Goal: Task Accomplishment & Management: Use online tool/utility

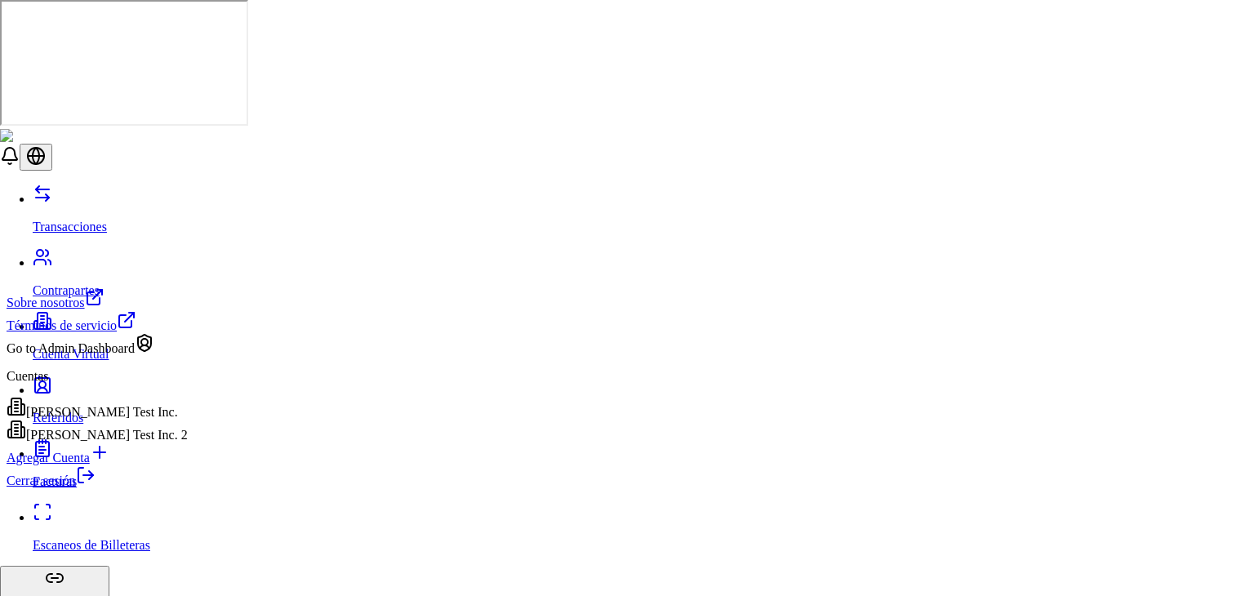
click at [122, 356] on div "Go to Admin Dashboard" at bounding box center [97, 344] width 181 height 23
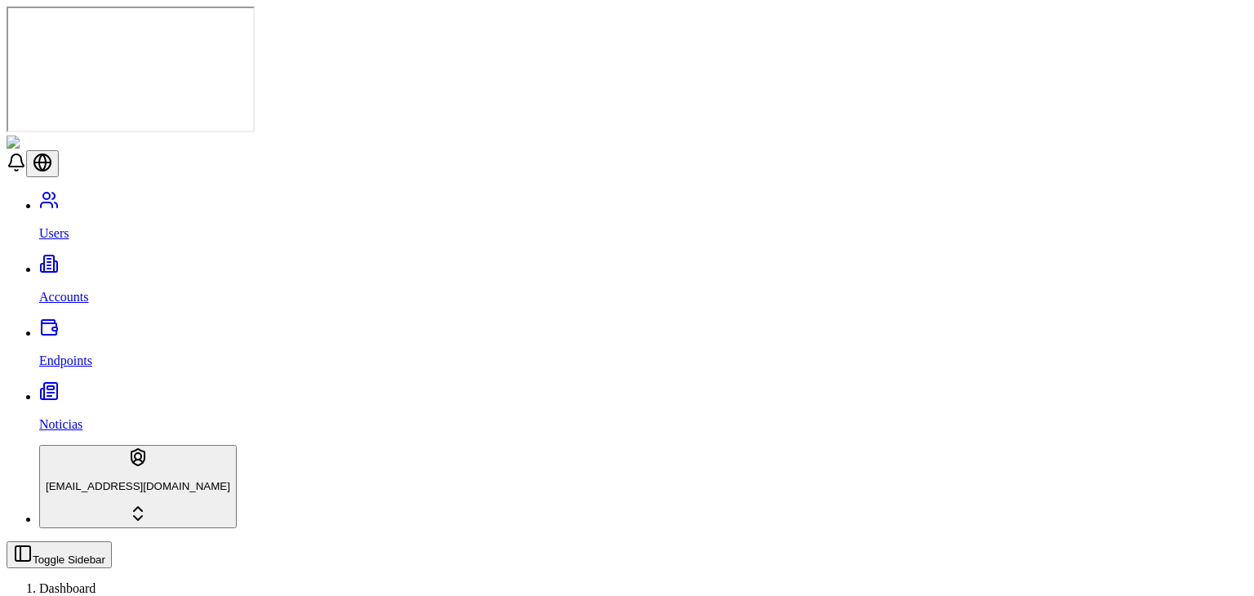
click at [94, 262] on link "Accounts" at bounding box center [643, 283] width 1208 height 42
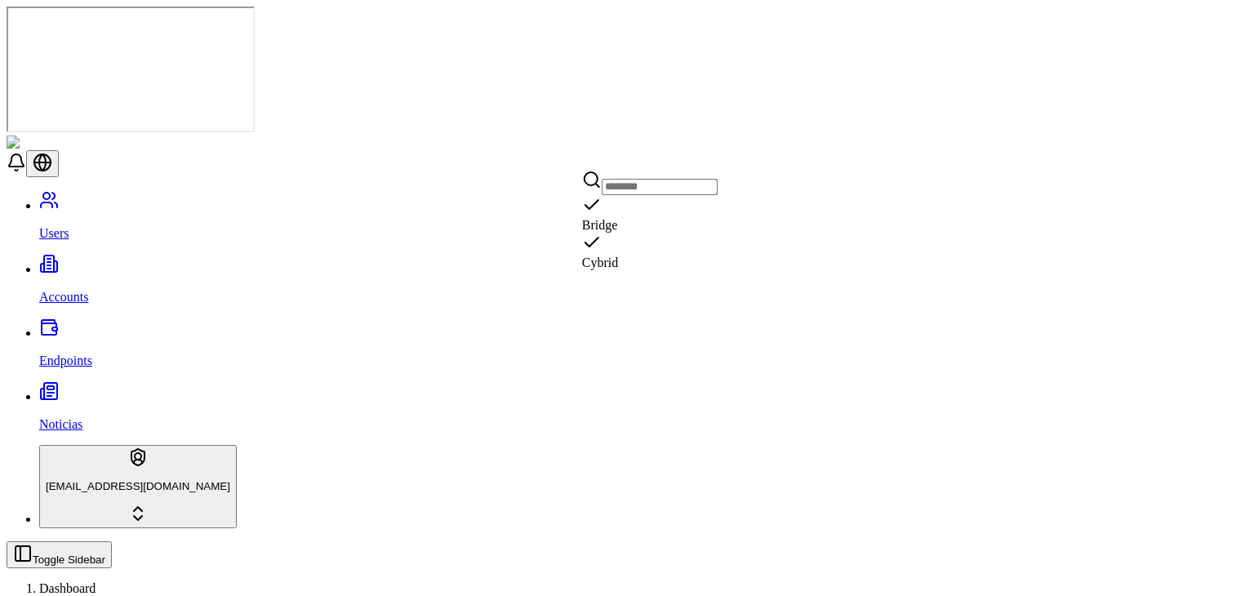
click at [594, 251] on div "Suggestions" at bounding box center [650, 244] width 136 height 23
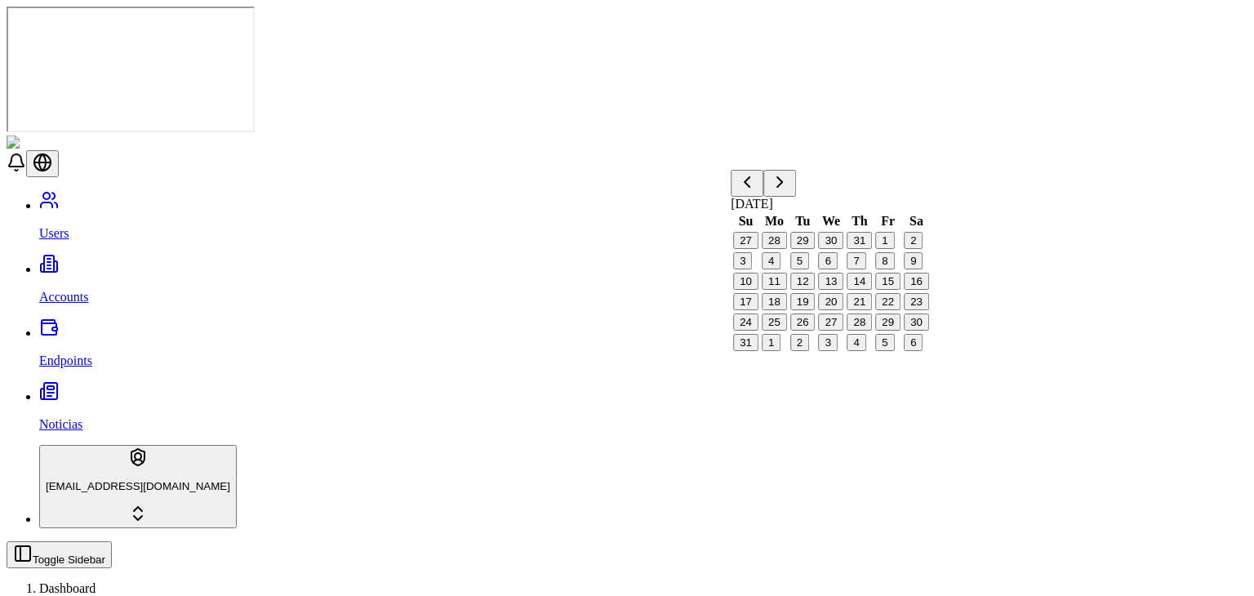
click at [66, 290] on p "Accounts" at bounding box center [643, 297] width 1208 height 15
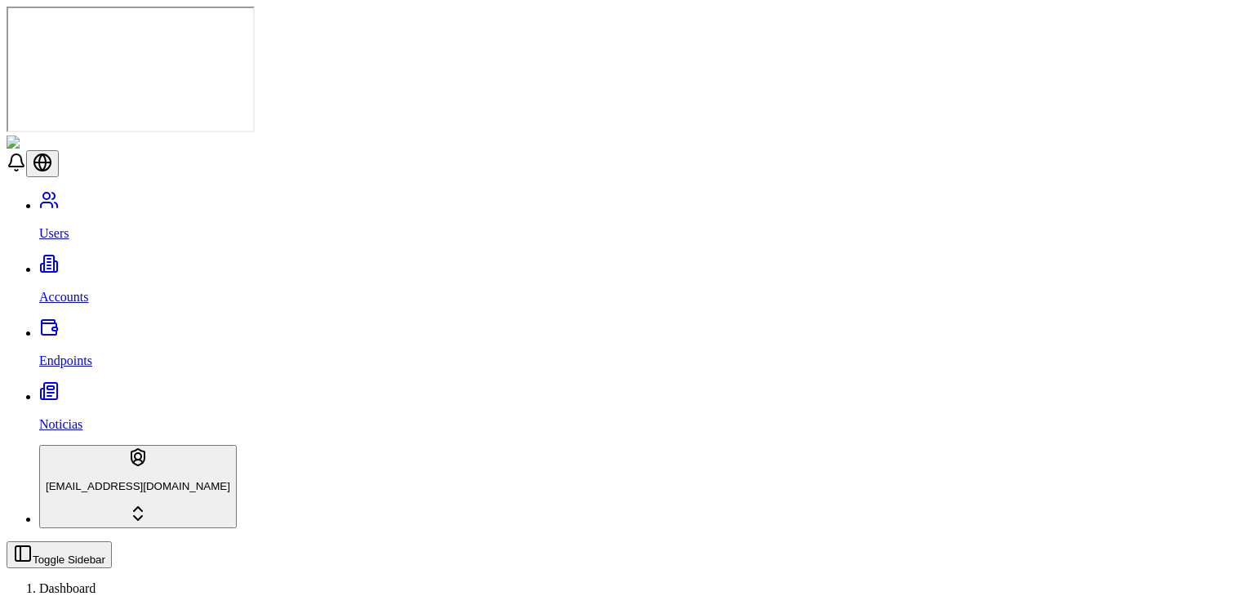
click at [598, 238] on div "Cybrid" at bounding box center [650, 252] width 136 height 38
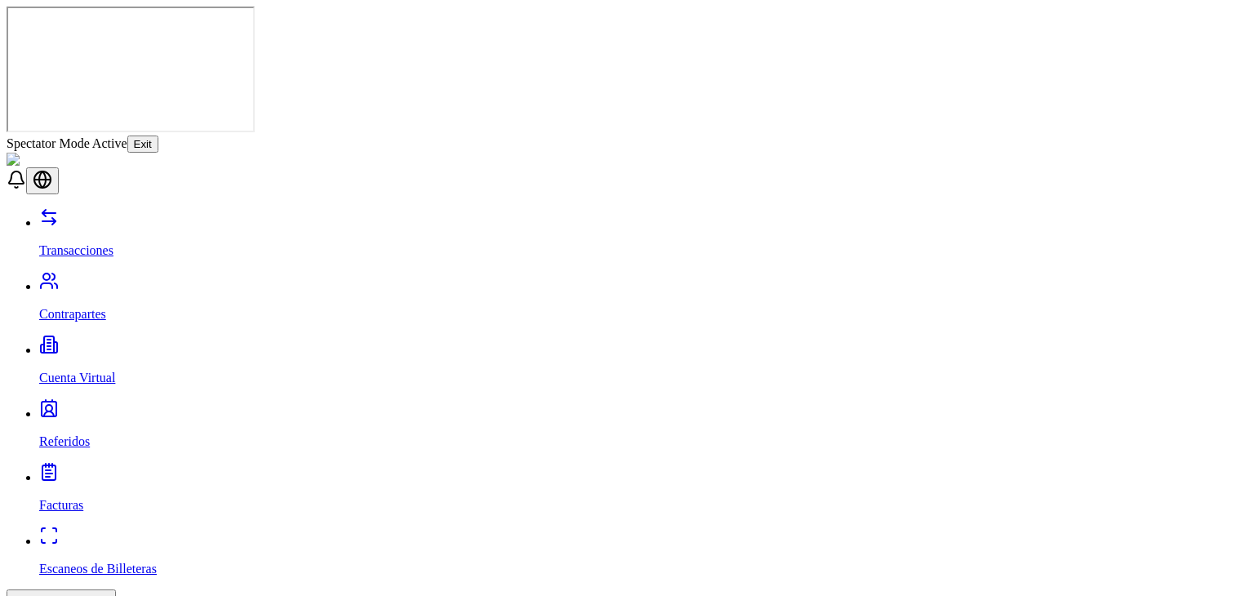
click at [158, 136] on button "Exit" at bounding box center [142, 144] width 31 height 17
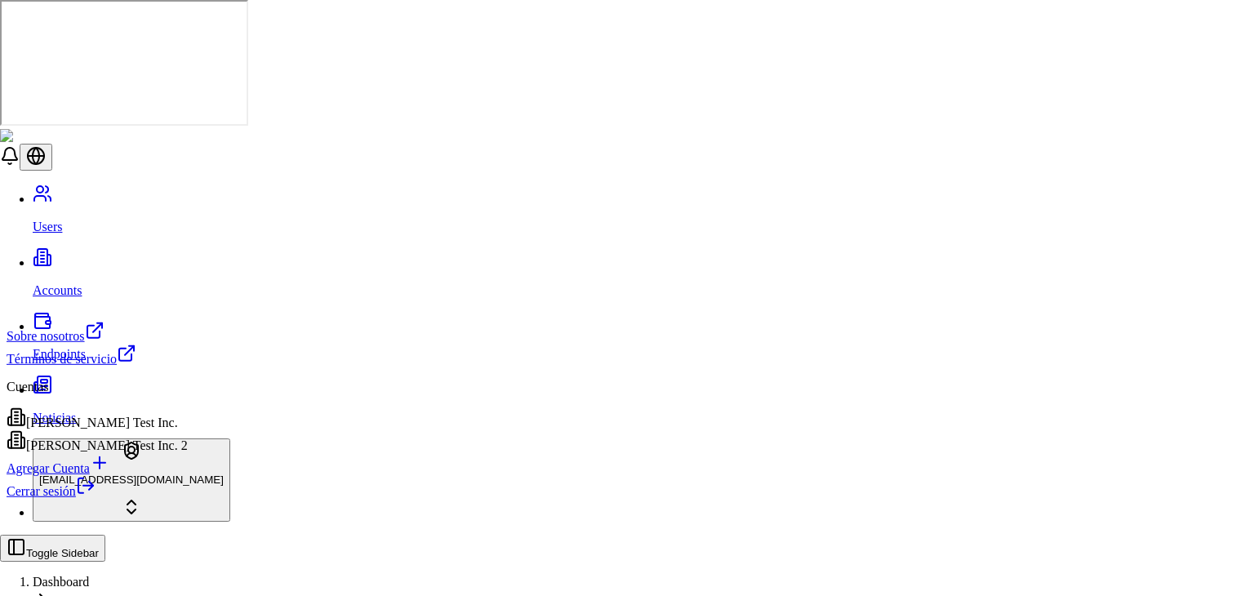
click at [581, 254] on html "Users Accounts Endpoints Noticias stagingbrandon@gmail.com Toggle Sidebar Dashb…" at bounding box center [627, 555] width 1254 height 1110
click at [615, 159] on html "Users Accounts Endpoints Noticias stagingbrandon@gmail.com Toggle Sidebar Dashb…" at bounding box center [627, 555] width 1254 height 1110
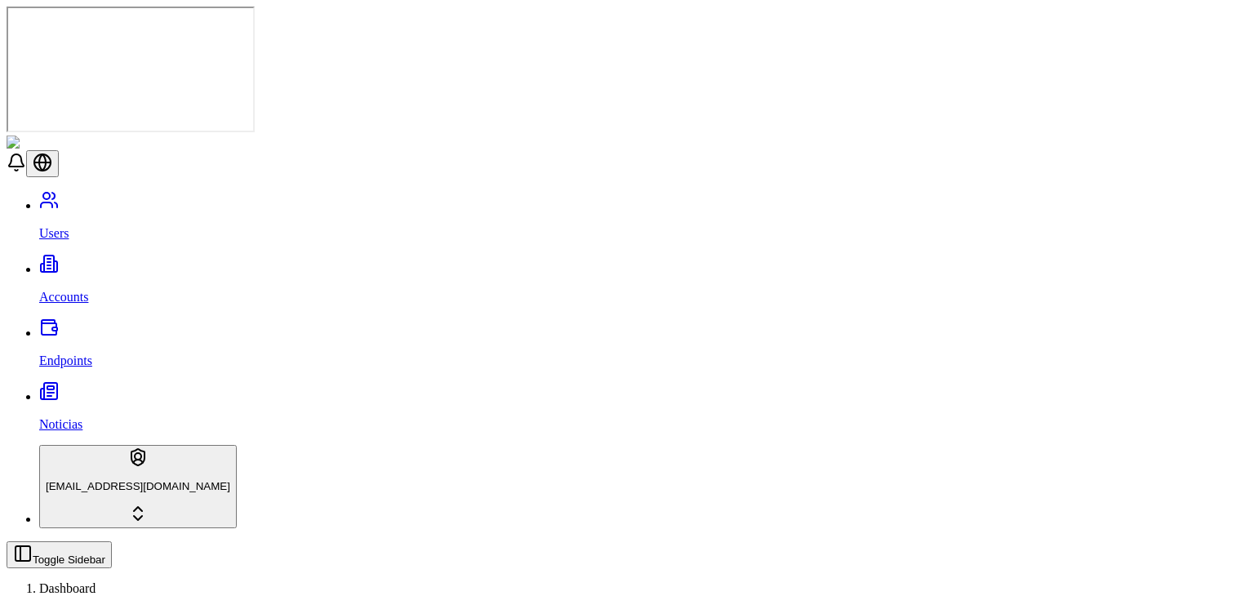
click at [600, 246] on div "Suggestions" at bounding box center [650, 244] width 136 height 23
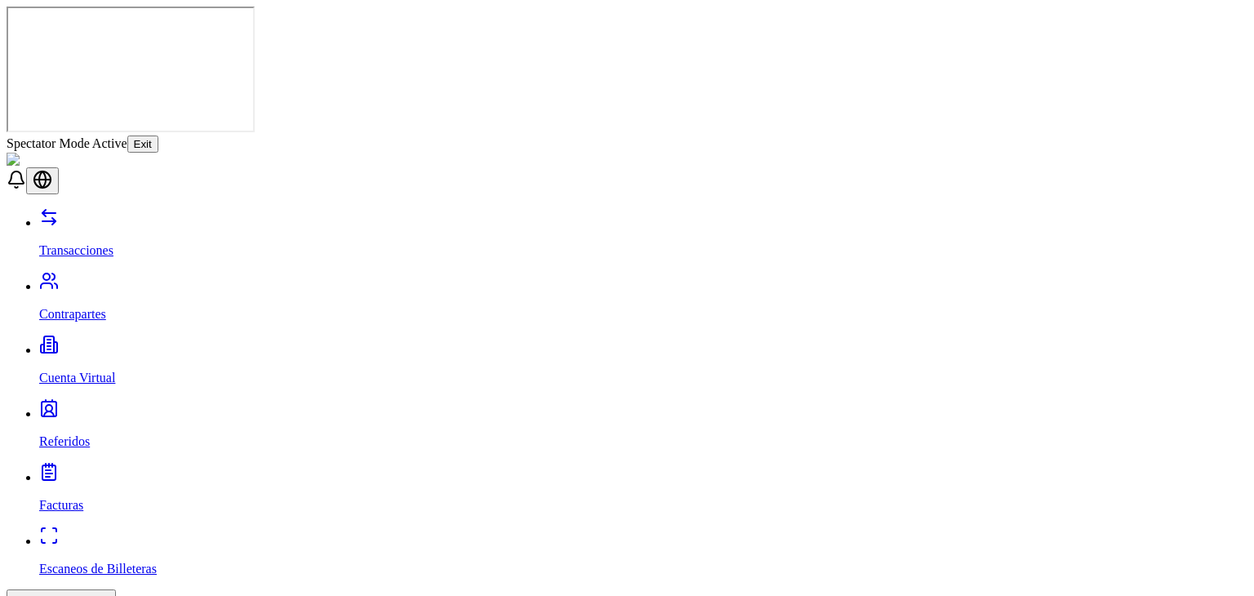
click at [158, 136] on button "Exit" at bounding box center [142, 144] width 31 height 17
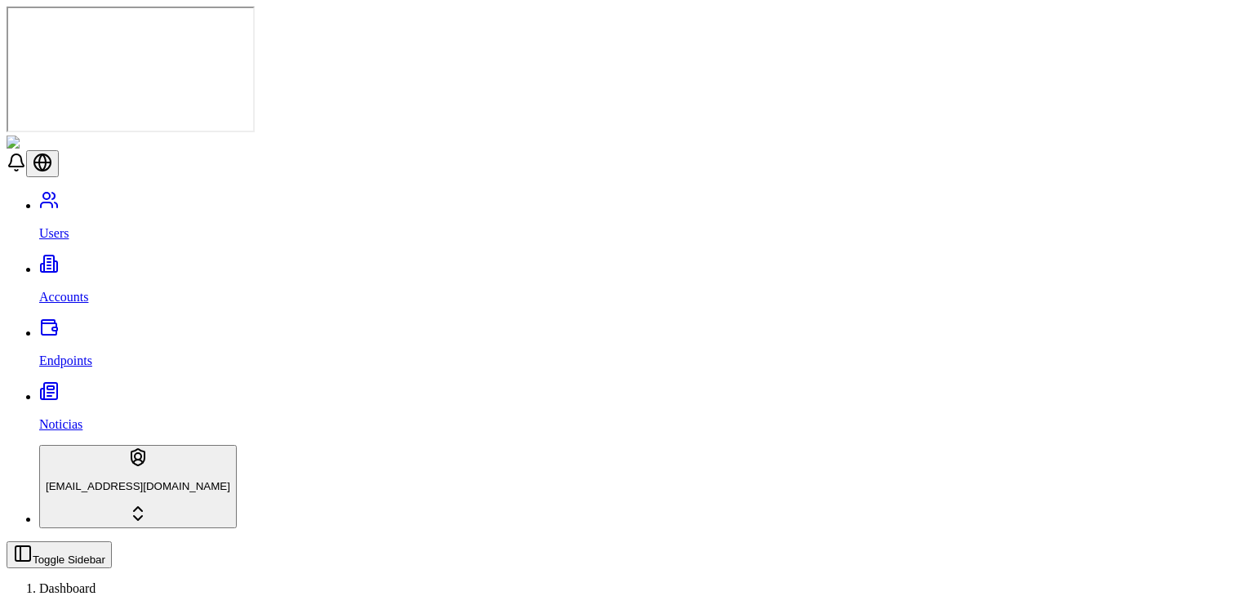
click at [97, 528] on div "stagingbrandon@gmail.com" at bounding box center [627, 486] width 1241 height 83
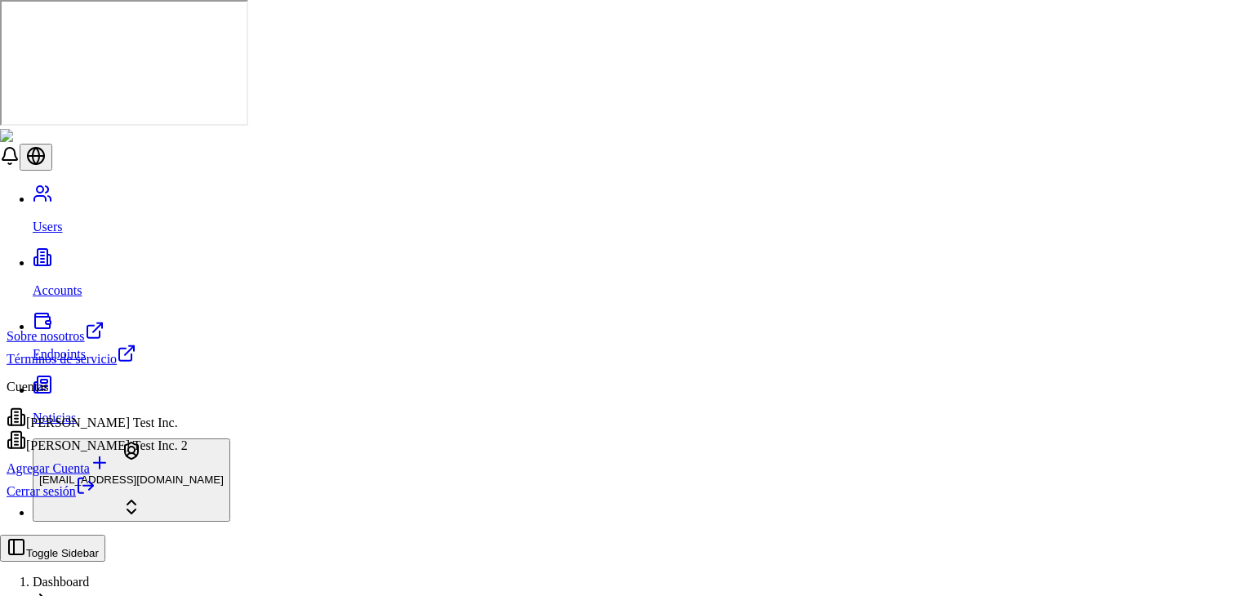
click at [127, 558] on html "Users Accounts Endpoints Noticias stagingbrandon@gmail.com Toggle Sidebar Dashb…" at bounding box center [627, 555] width 1254 height 1110
click at [109, 428] on div "Brandon Test Inc." at bounding box center [97, 418] width 181 height 23
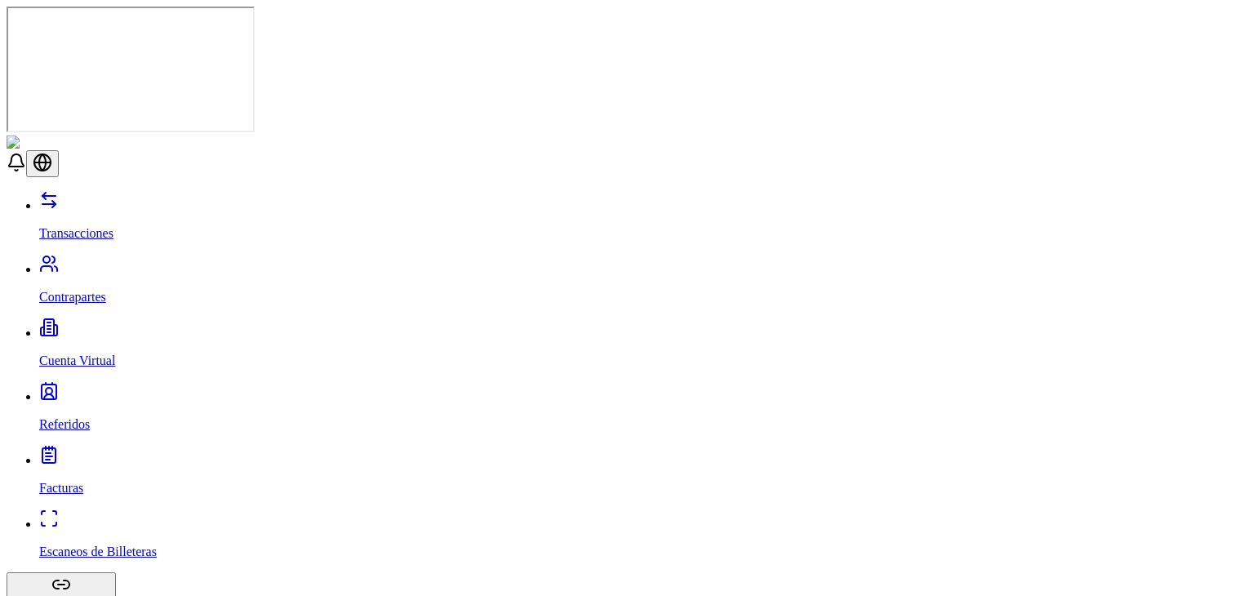
click at [92, 517] on link "Escaneos de Billeteras" at bounding box center [643, 538] width 1208 height 42
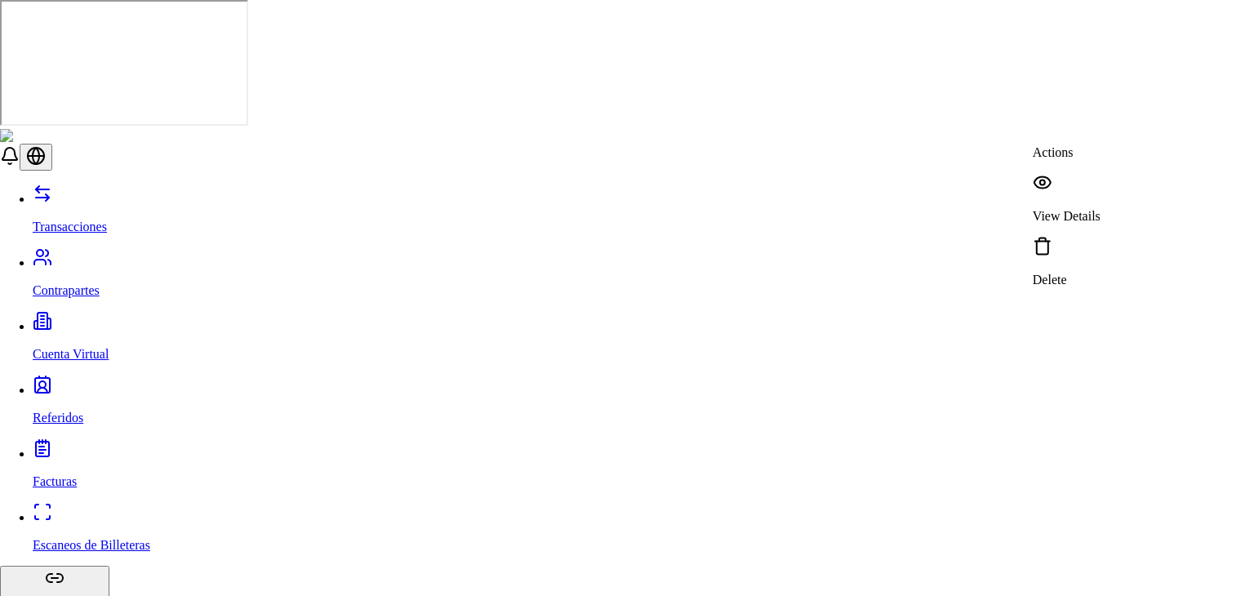
click at [1100, 209] on p "View Details" at bounding box center [1067, 216] width 68 height 15
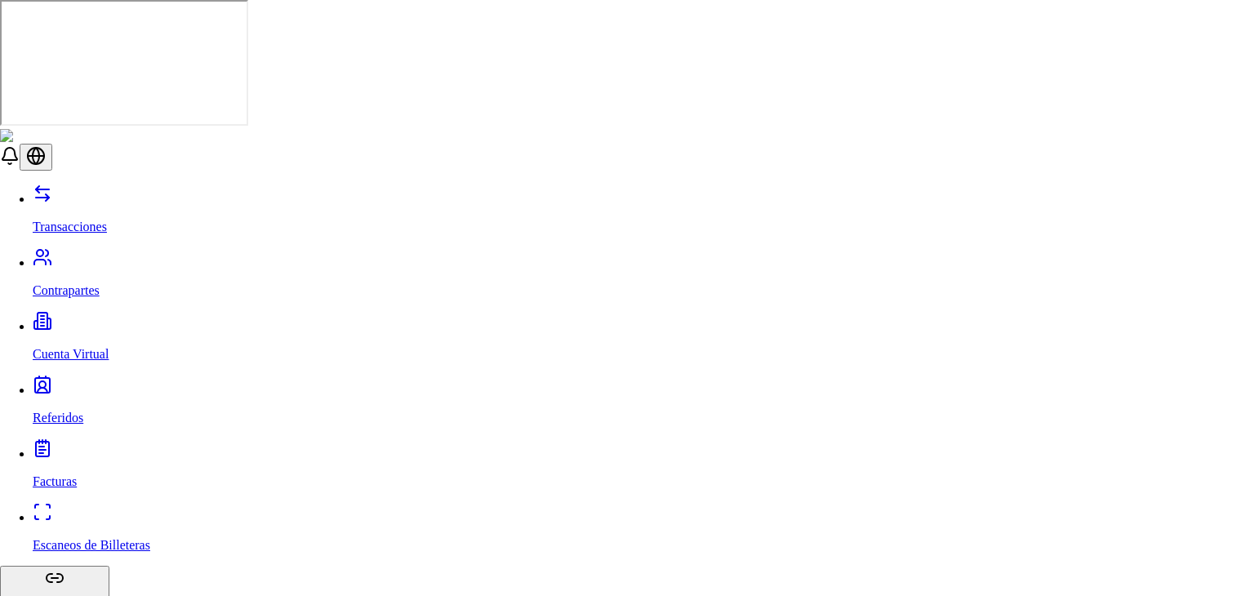
type input "*******"
click at [487, 372] on span "Tether (USDT)" at bounding box center [471, 365] width 79 height 14
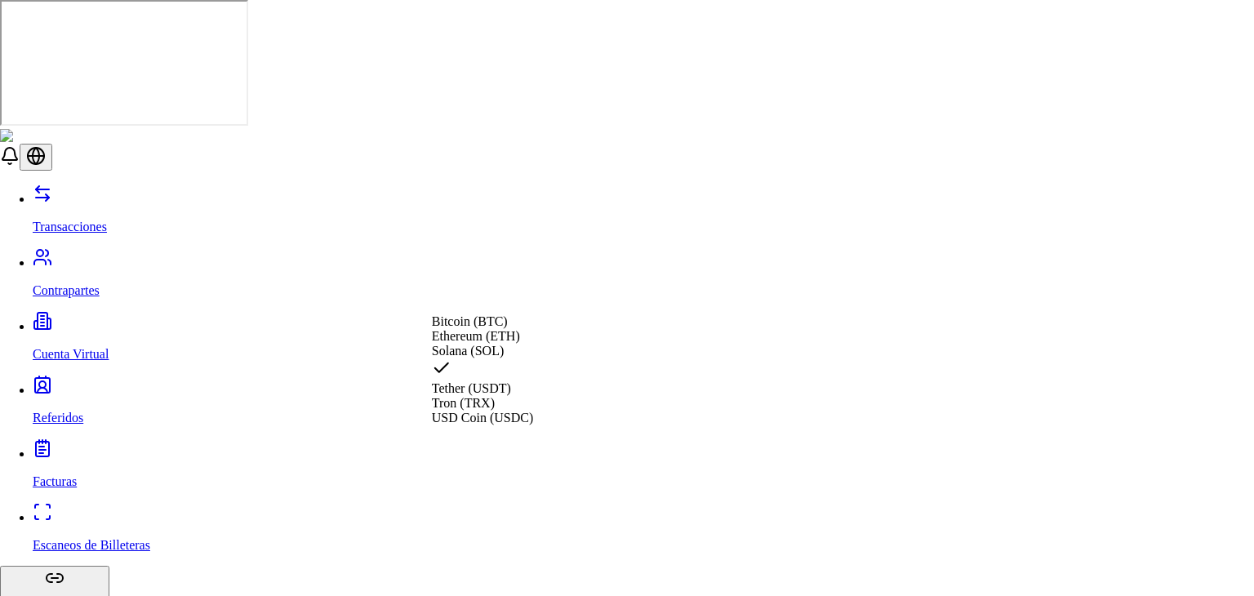
click at [475, 410] on span "Tron (TRX)" at bounding box center [463, 403] width 63 height 14
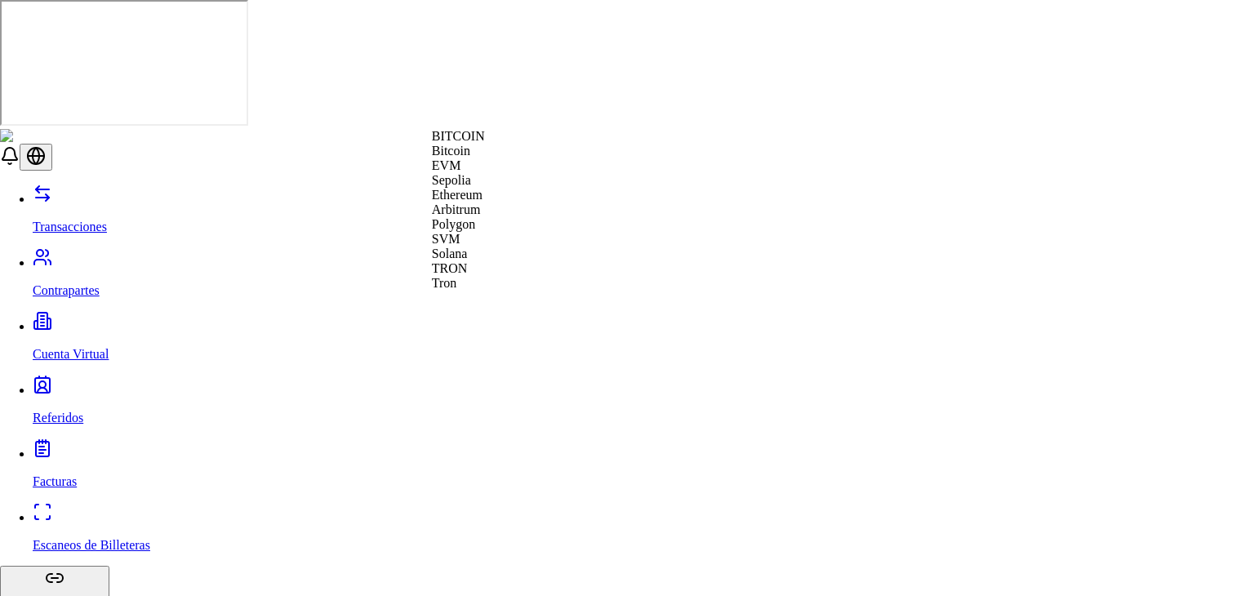
scroll to position [59, 0]
click at [485, 291] on div "Tron" at bounding box center [458, 283] width 53 height 15
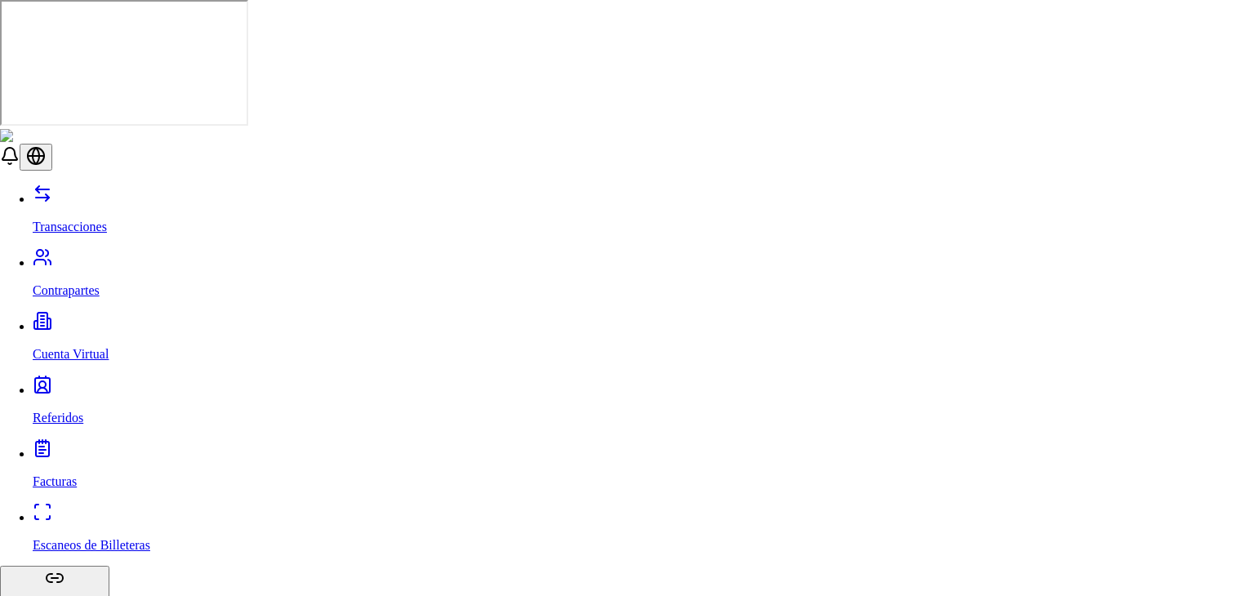
paste input "**********"
type input "**********"
drag, startPoint x: 865, startPoint y: 149, endPoint x: 853, endPoint y: 148, distance: 11.5
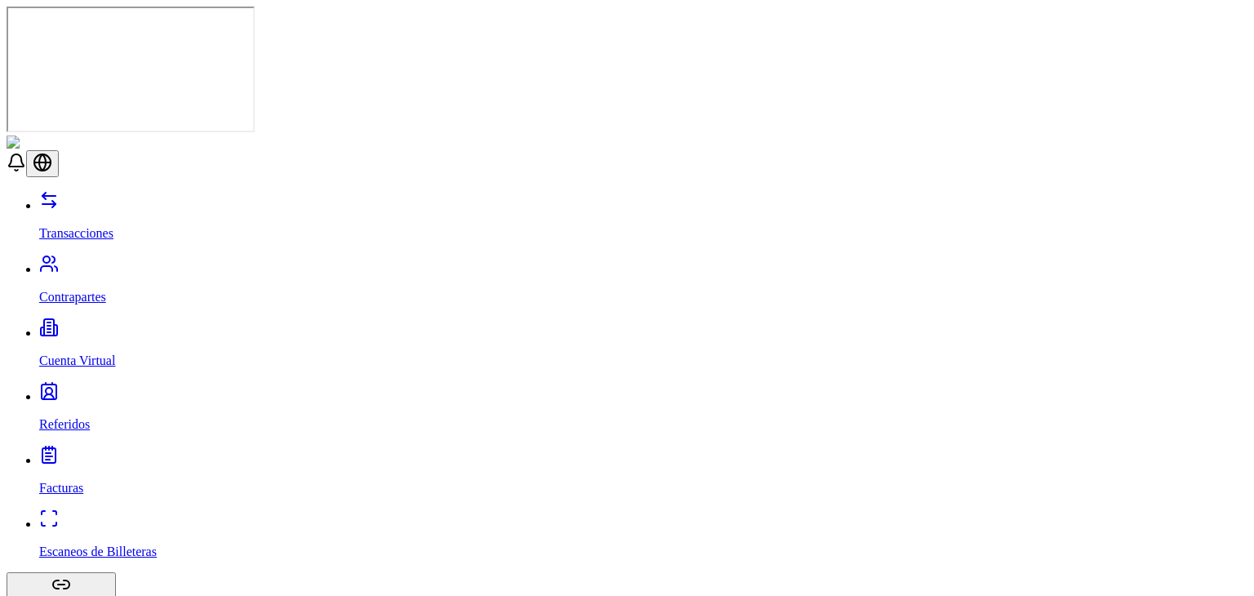
click at [145, 198] on link "Transacciones" at bounding box center [643, 219] width 1208 height 42
click at [49, 290] on p "Contrapartes" at bounding box center [643, 297] width 1208 height 15
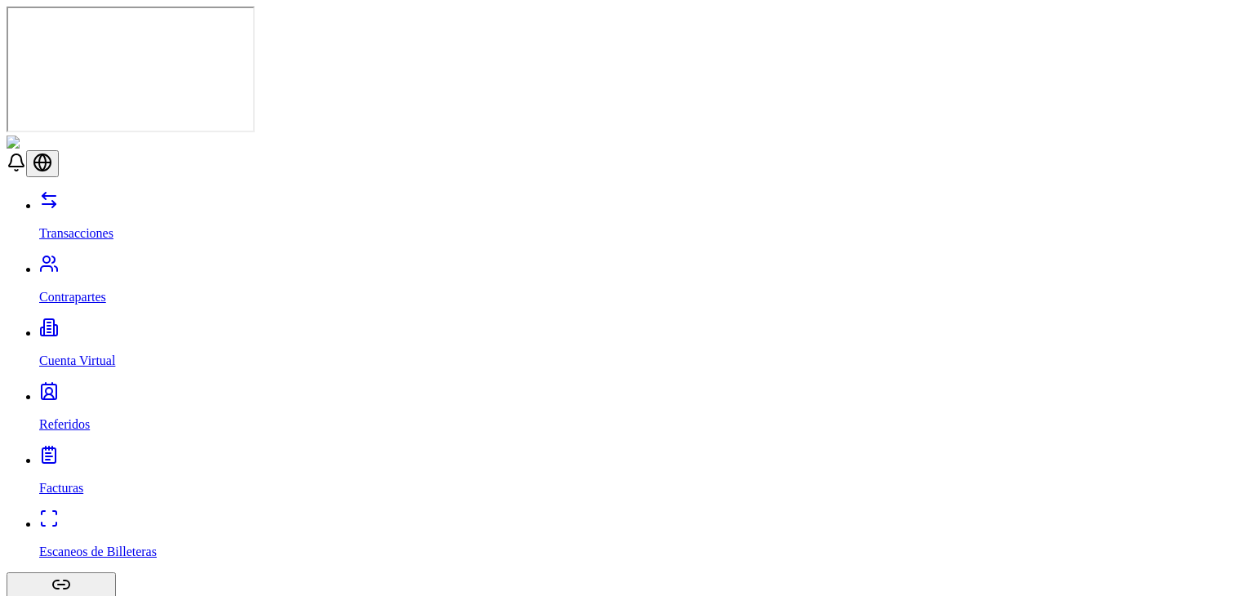
click at [49, 290] on p "Contrapartes" at bounding box center [643, 297] width 1208 height 15
click at [136, 389] on link "Referidos" at bounding box center [643, 410] width 1208 height 42
drag, startPoint x: 187, startPoint y: 96, endPoint x: 852, endPoint y: 10, distance: 670.9
click at [852, 136] on header at bounding box center [627, 157] width 1241 height 42
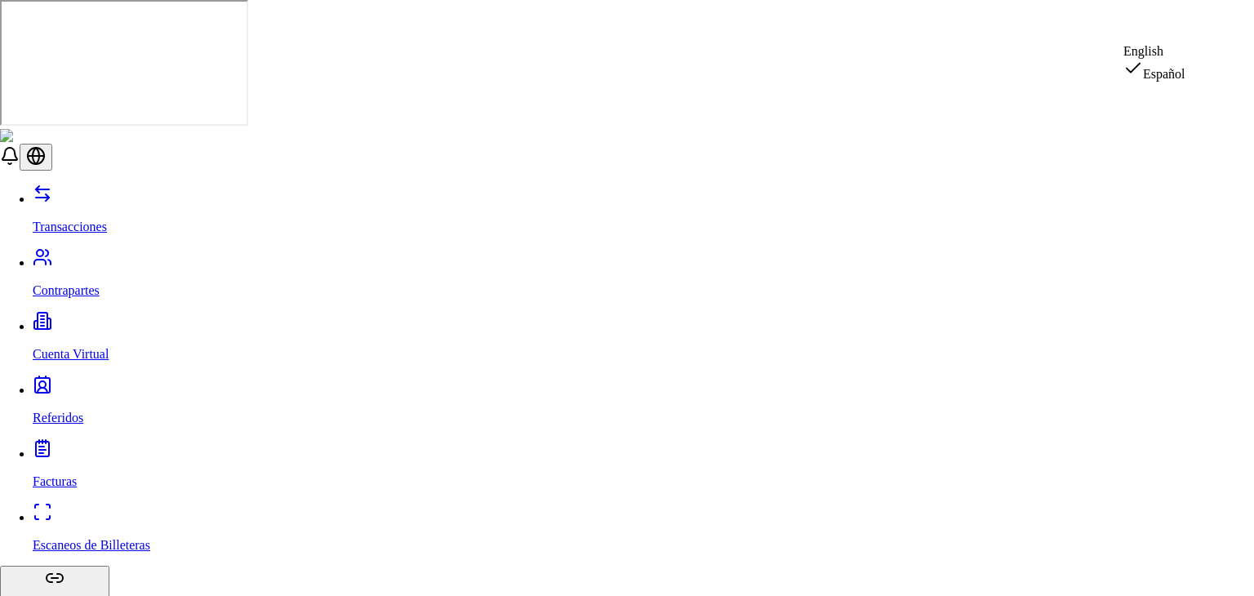
click at [1167, 59] on div "English" at bounding box center [1154, 51] width 62 height 15
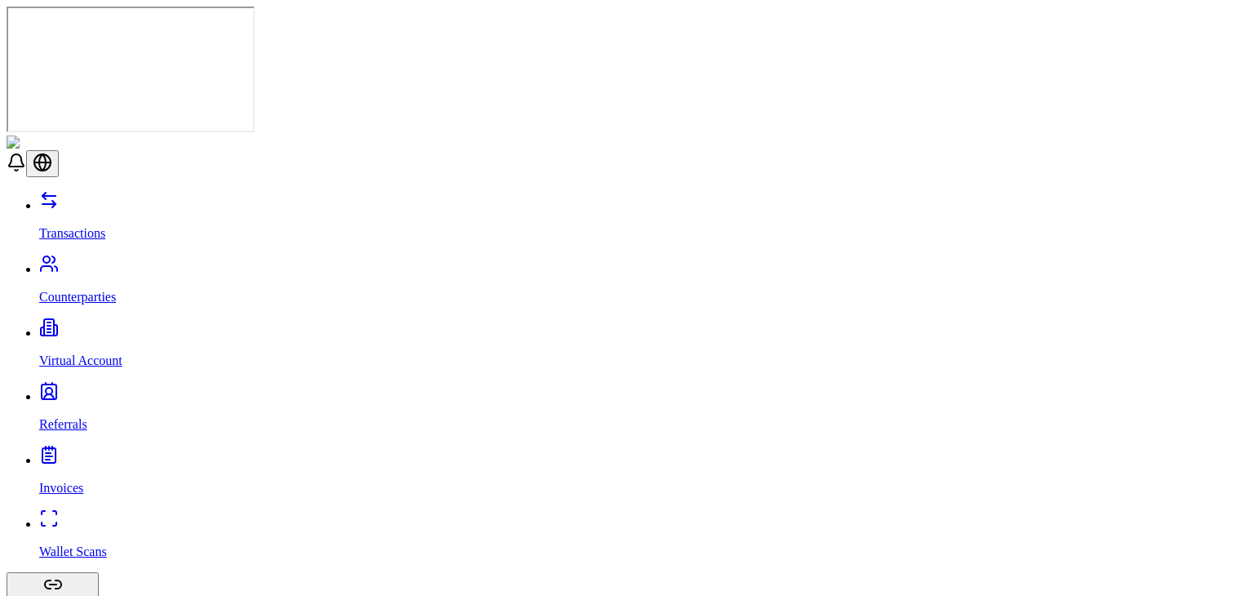
click at [96, 198] on link "Transactions" at bounding box center [643, 219] width 1208 height 42
click at [132, 262] on link "Counterparties" at bounding box center [643, 283] width 1208 height 42
click at [108, 226] on p "Transactions" at bounding box center [643, 233] width 1208 height 15
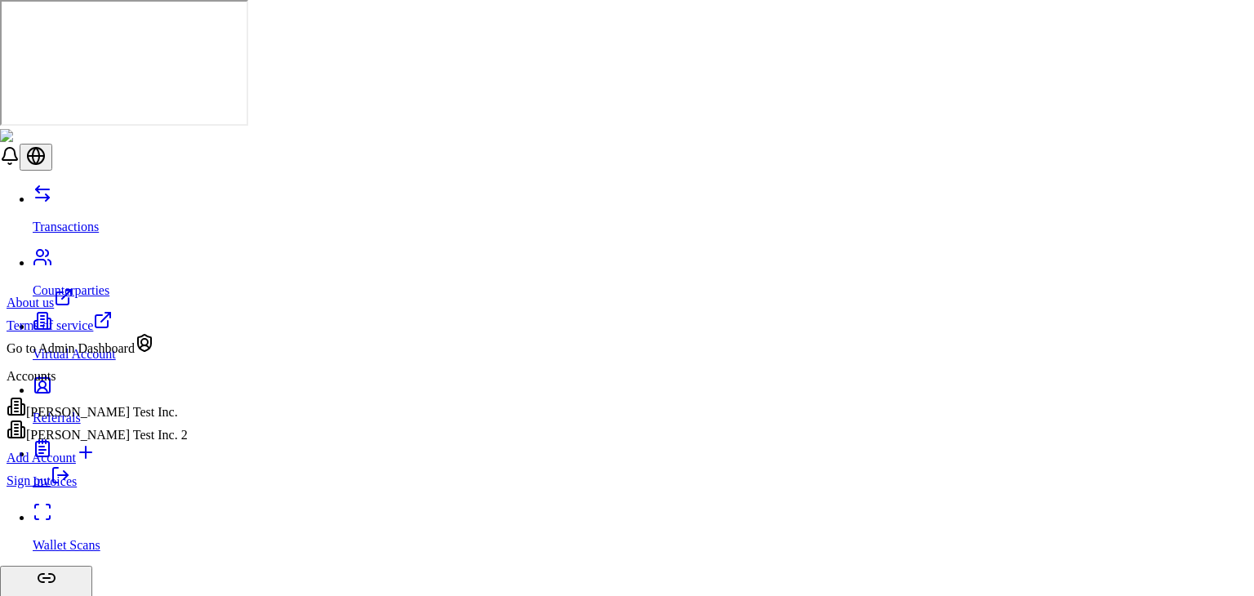
click at [128, 356] on div "Go to Admin Dashboard" at bounding box center [97, 344] width 181 height 23
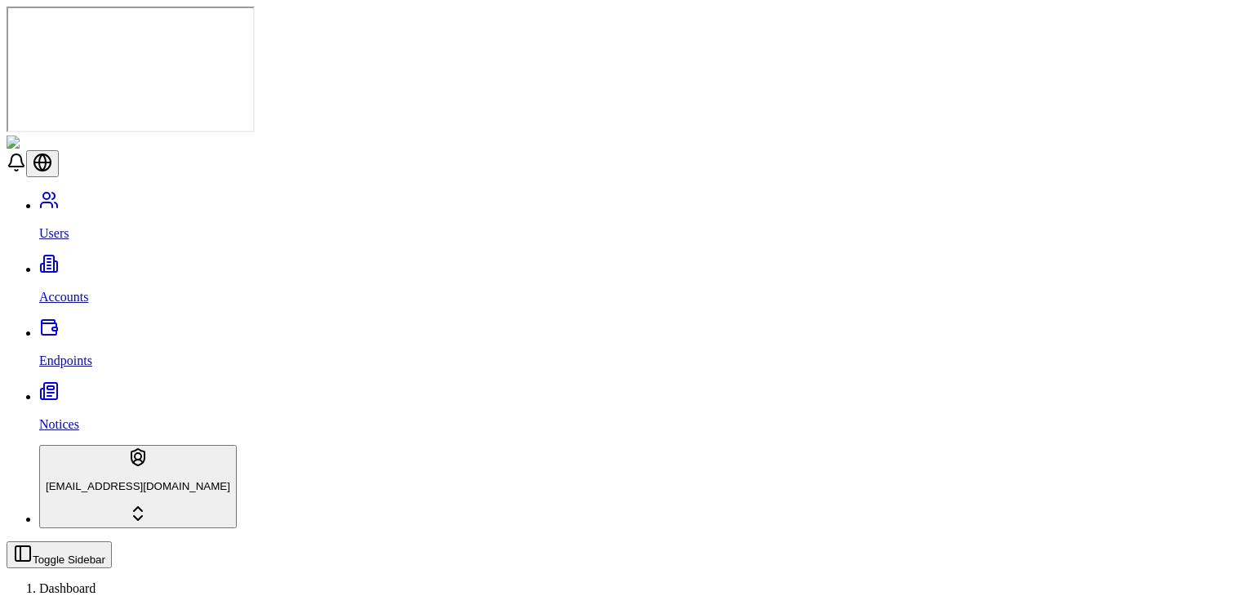
click at [122, 262] on link "Accounts" at bounding box center [643, 283] width 1208 height 42
click at [160, 262] on link "Accounts" at bounding box center [643, 283] width 1208 height 42
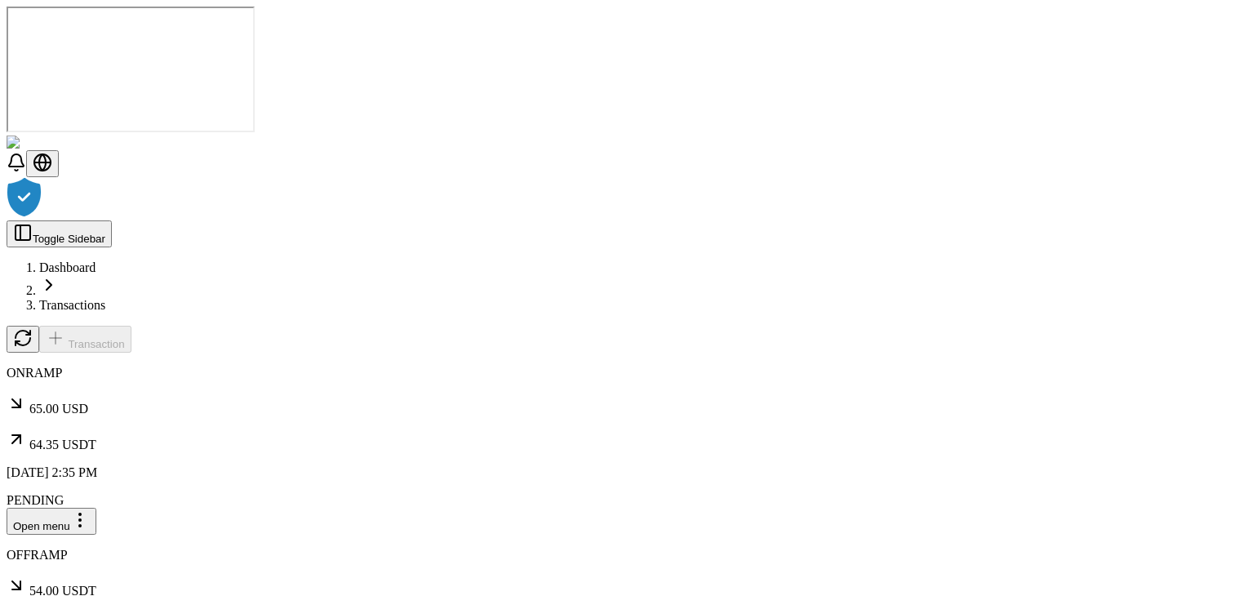
drag, startPoint x: 0, startPoint y: 0, endPoint x: 830, endPoint y: 341, distance: 897.7
click at [830, 220] on div at bounding box center [627, 198] width 1241 height 43
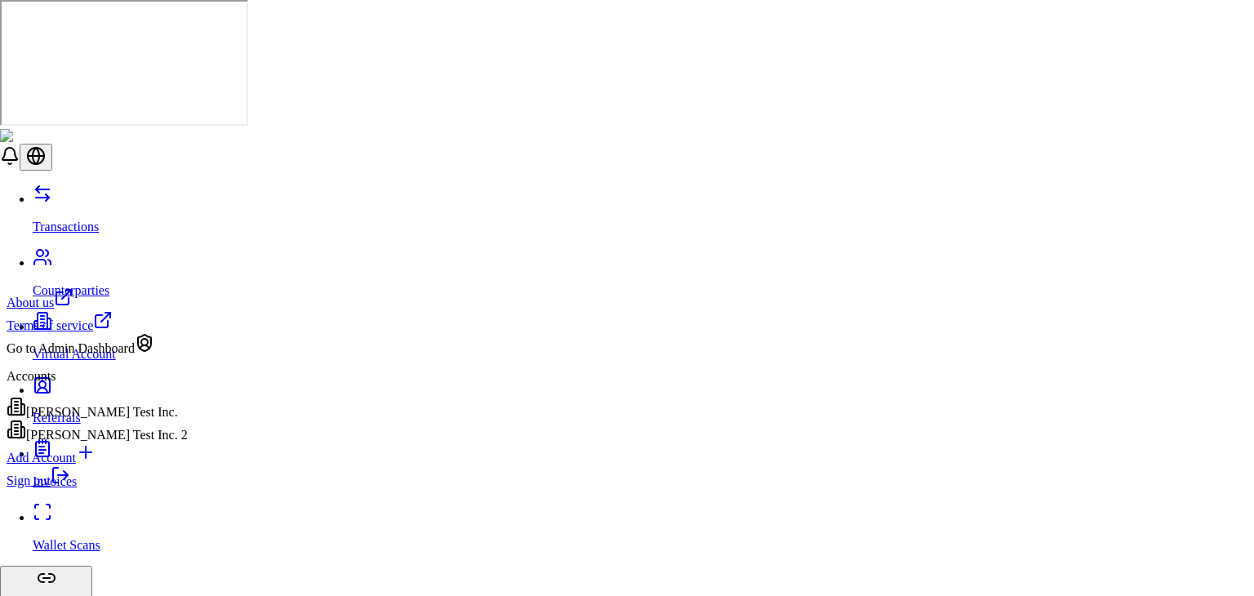
click at [145, 356] on div "Go to Admin Dashboard" at bounding box center [97, 344] width 181 height 23
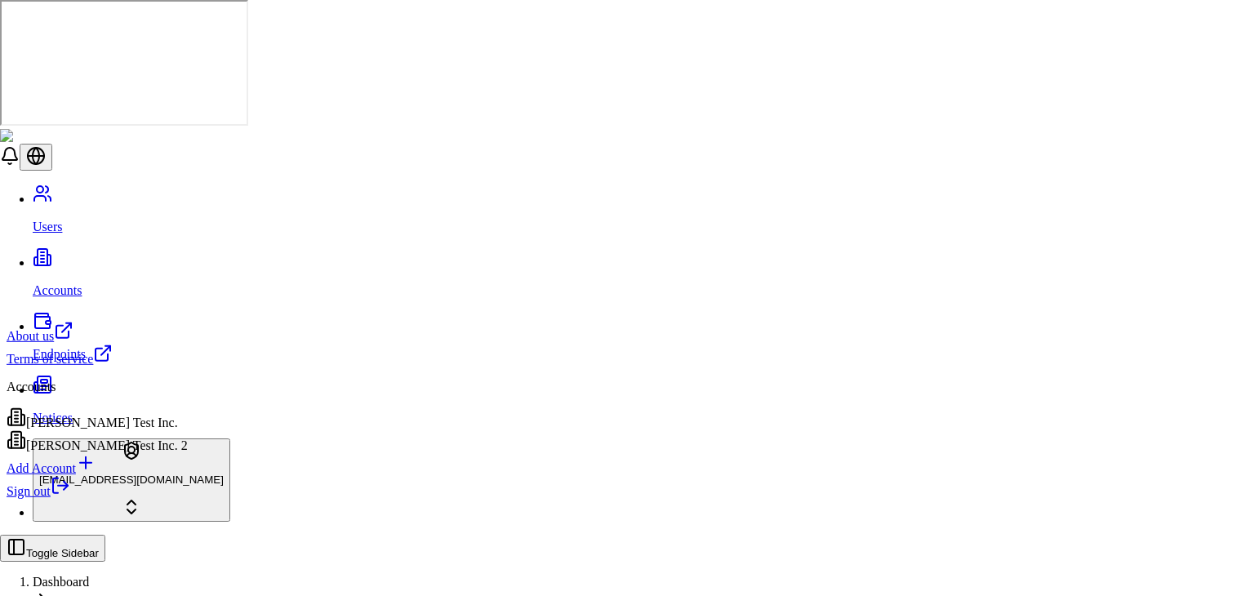
click at [137, 559] on html "Users Accounts Endpoints Notices stagingbrandon@gmail.com Toggle Sidebar Dashbo…" at bounding box center [627, 555] width 1254 height 1110
click at [442, 546] on html "Users Accounts Endpoints Notices stagingbrandon@gmail.com Toggle Sidebar Dashbo…" at bounding box center [627, 555] width 1254 height 1110
click at [148, 561] on html "Users Accounts Endpoints Notices stagingbrandon@gmail.com Toggle Sidebar Dashbo…" at bounding box center [627, 555] width 1254 height 1110
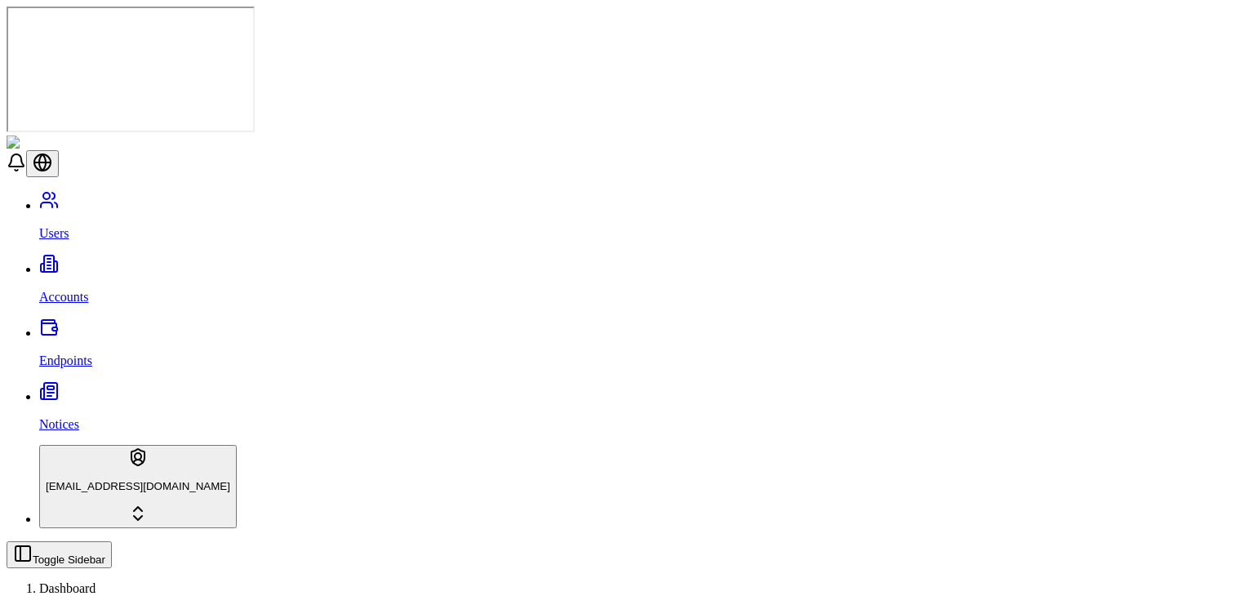
click at [307, 145] on html "Users Accounts Endpoints Notices stagingbrandon@gmail.com Toggle Sidebar Dashbo…" at bounding box center [627, 558] width 1254 height 1117
click at [91, 262] on link "Accounts" at bounding box center [643, 283] width 1208 height 42
click at [618, 218] on span "Bridge" at bounding box center [600, 225] width 36 height 14
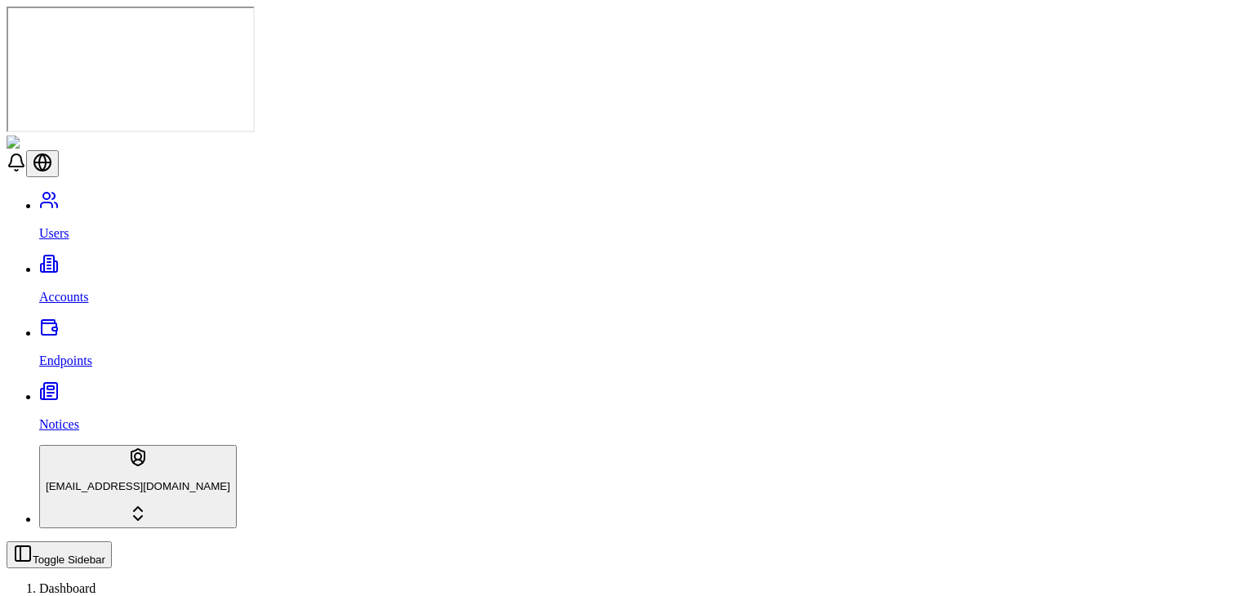
scroll to position [87, 0]
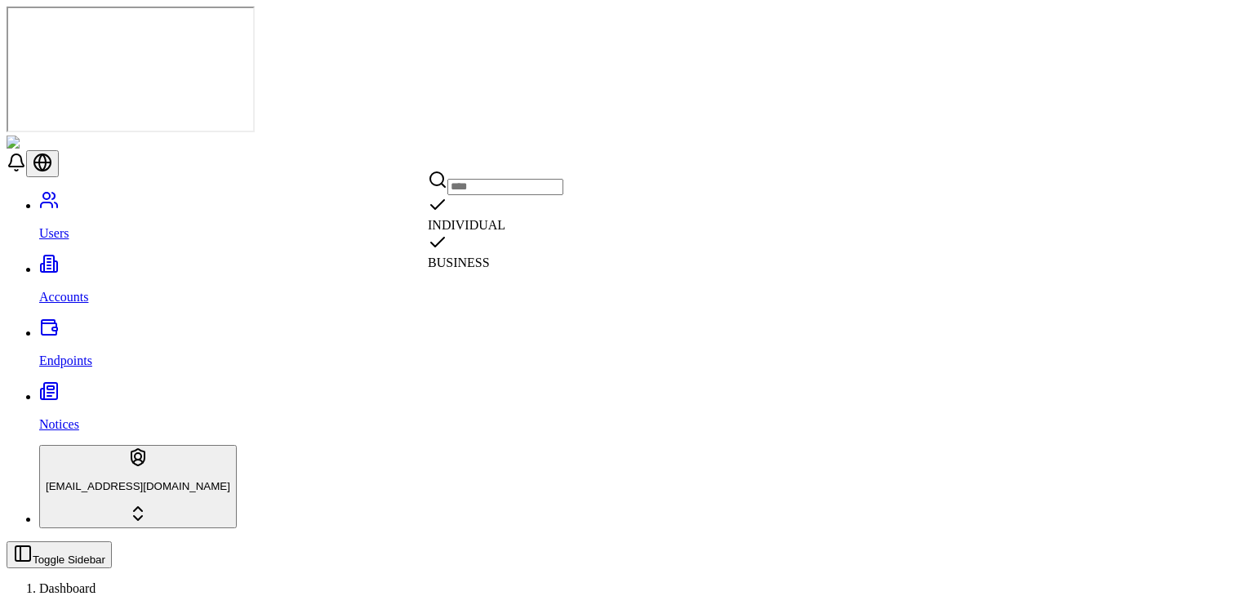
click at [441, 251] on div "Suggestions" at bounding box center [496, 244] width 136 height 23
click at [512, 218] on div "Suggestions" at bounding box center [566, 206] width 136 height 23
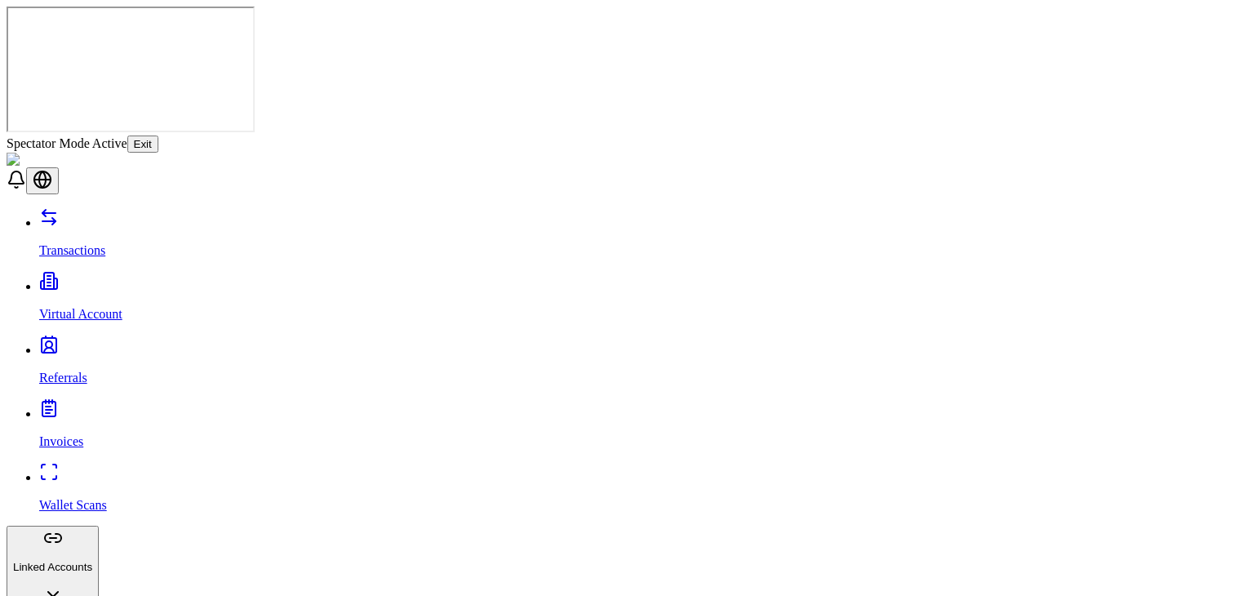
click at [158, 136] on button "Exit" at bounding box center [142, 144] width 31 height 17
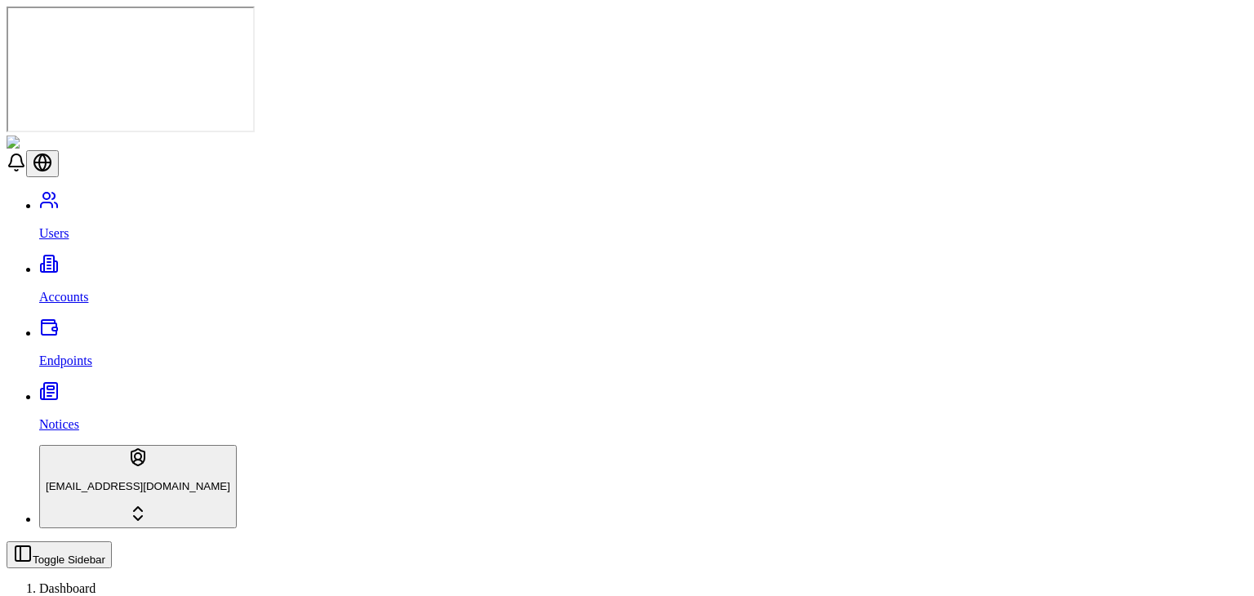
click at [516, 216] on div "Suggestions" at bounding box center [566, 206] width 136 height 23
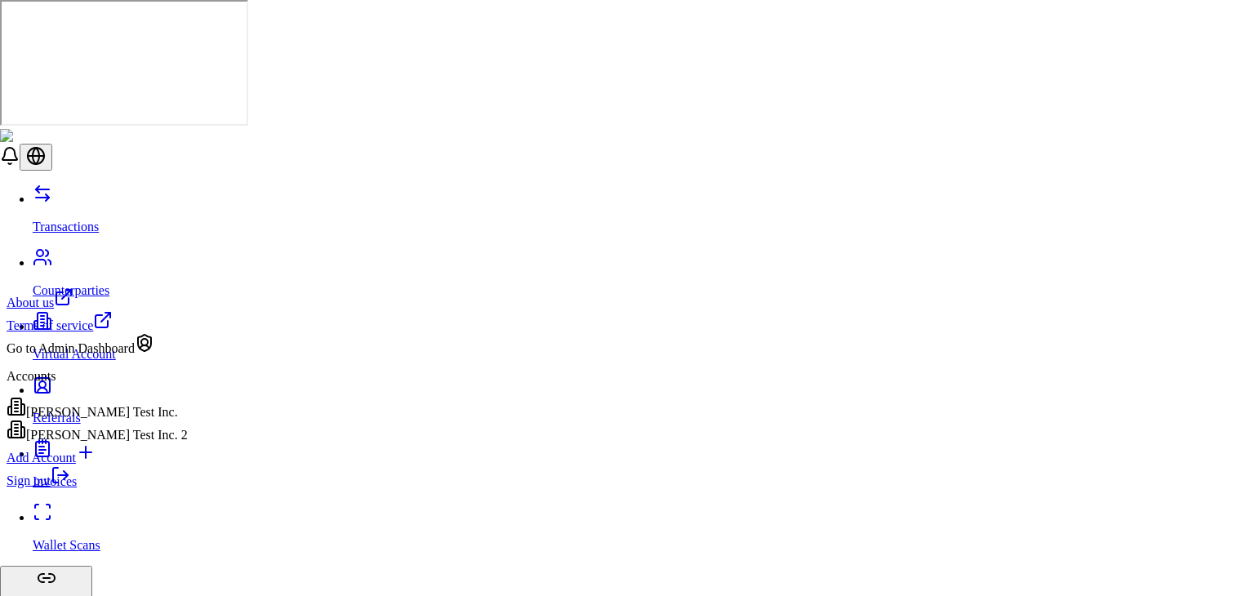
click at [117, 356] on div "Go to Admin Dashboard" at bounding box center [97, 344] width 181 height 23
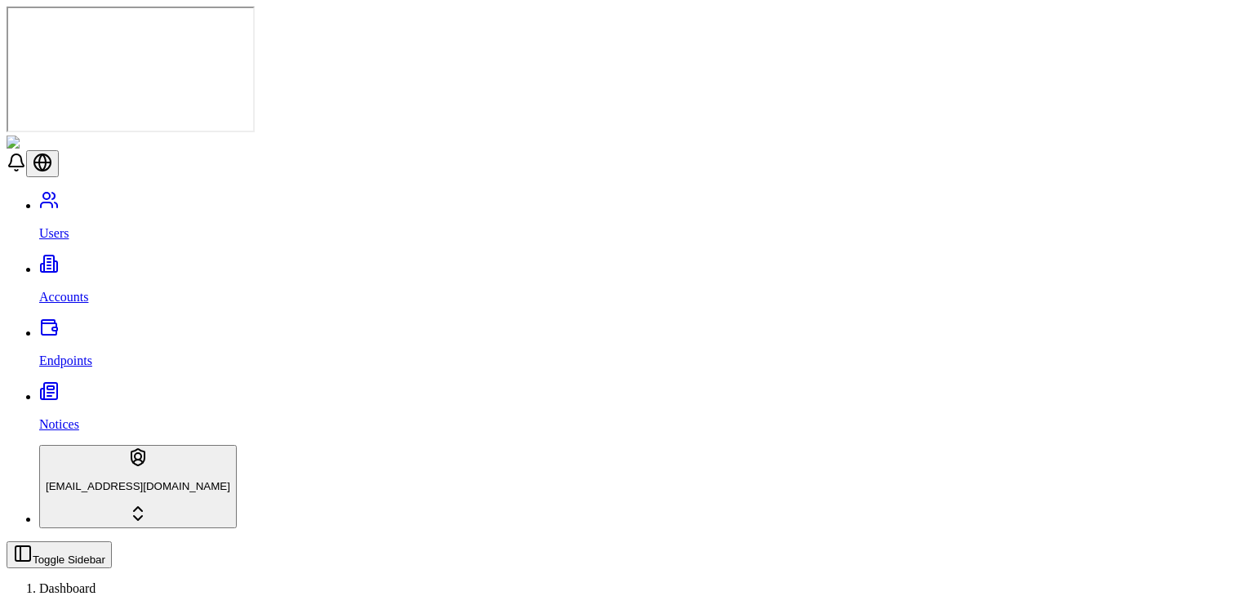
click at [89, 290] on p "Accounts" at bounding box center [643, 297] width 1208 height 15
click at [509, 216] on div "Suggestions" at bounding box center [566, 206] width 136 height 23
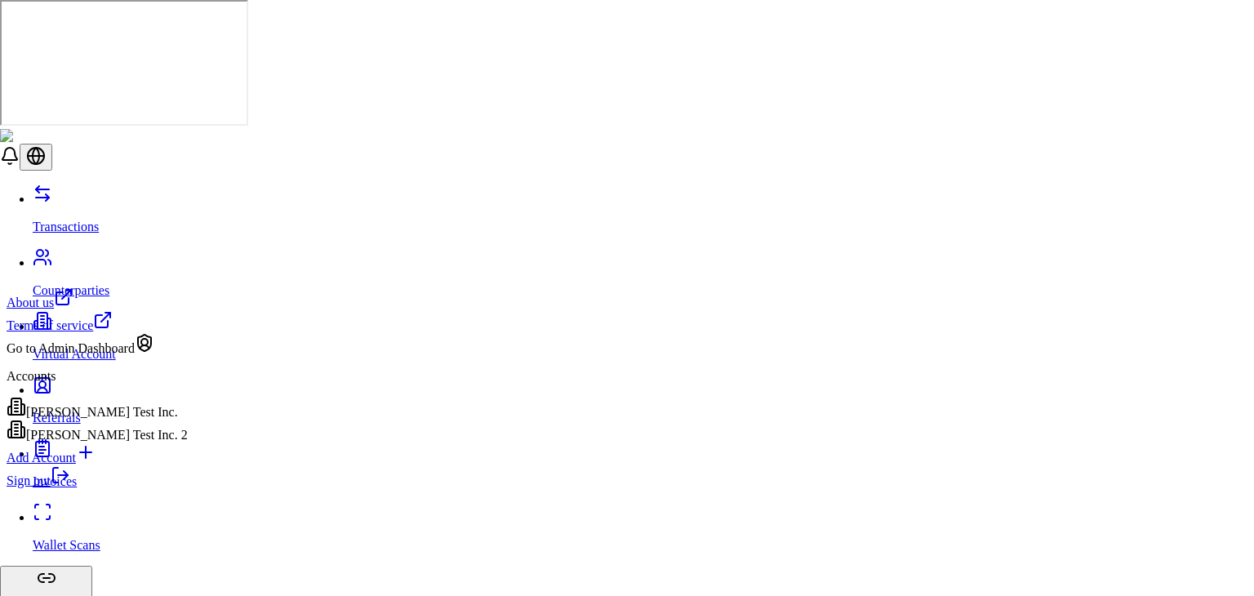
click at [129, 412] on div "[PERSON_NAME] Test Inc." at bounding box center [97, 408] width 181 height 23
click at [139, 356] on div "Go to Admin Dashboard" at bounding box center [97, 344] width 181 height 23
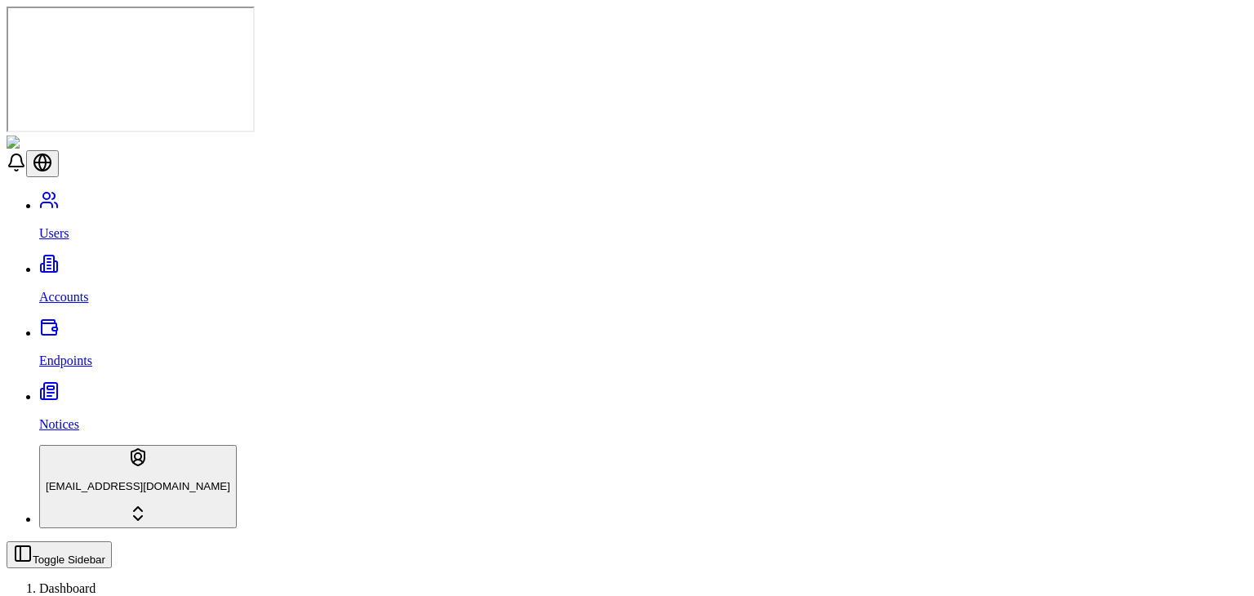
click at [869, 581] on ol "Dashboard Users" at bounding box center [627, 607] width 1241 height 52
click at [82, 262] on link "Accounts" at bounding box center [643, 283] width 1208 height 42
click at [513, 218] on div "Suggestions" at bounding box center [566, 206] width 136 height 23
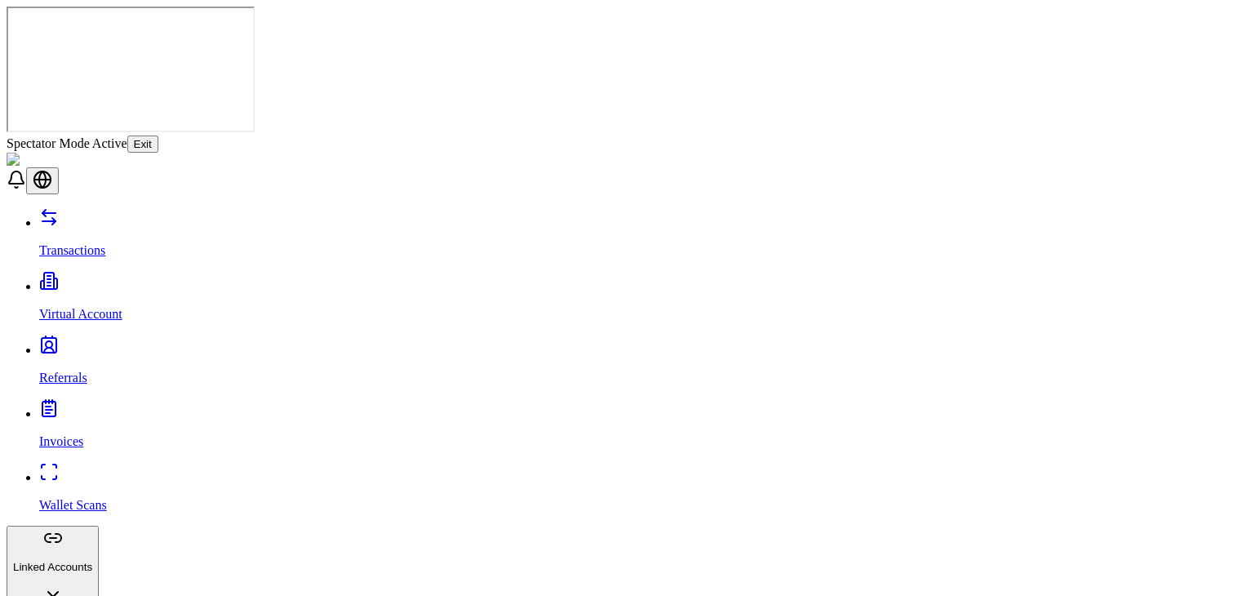
click at [158, 136] on button "Exit" at bounding box center [142, 144] width 31 height 17
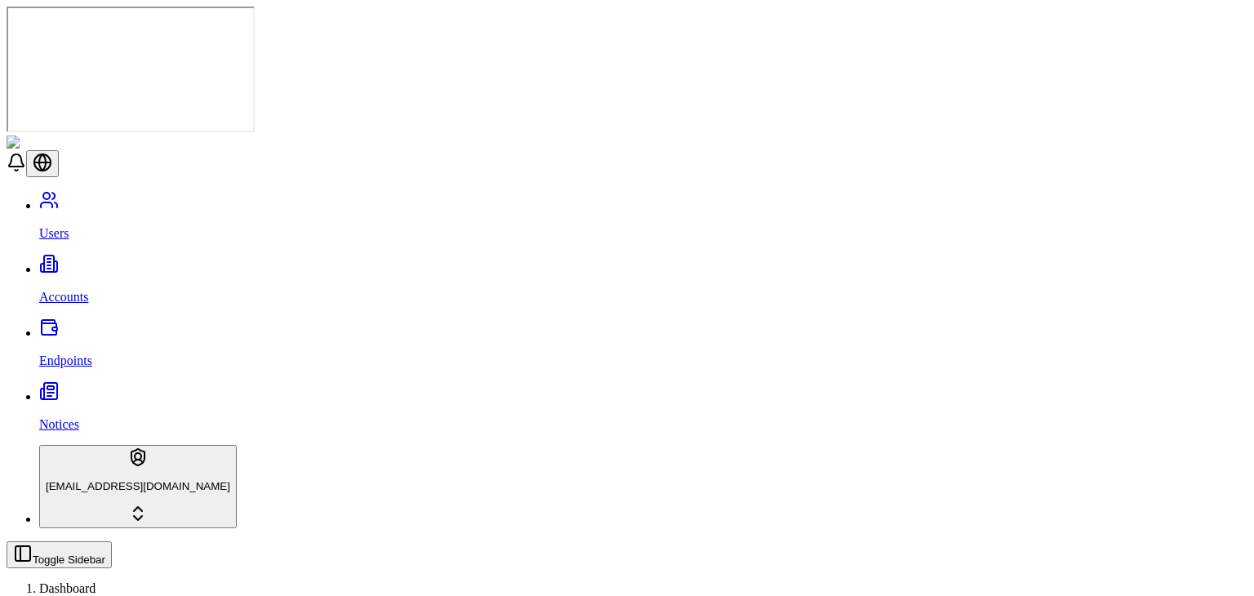
scroll to position [87, 0]
click at [599, 218] on div "Suggestions" at bounding box center [650, 206] width 136 height 23
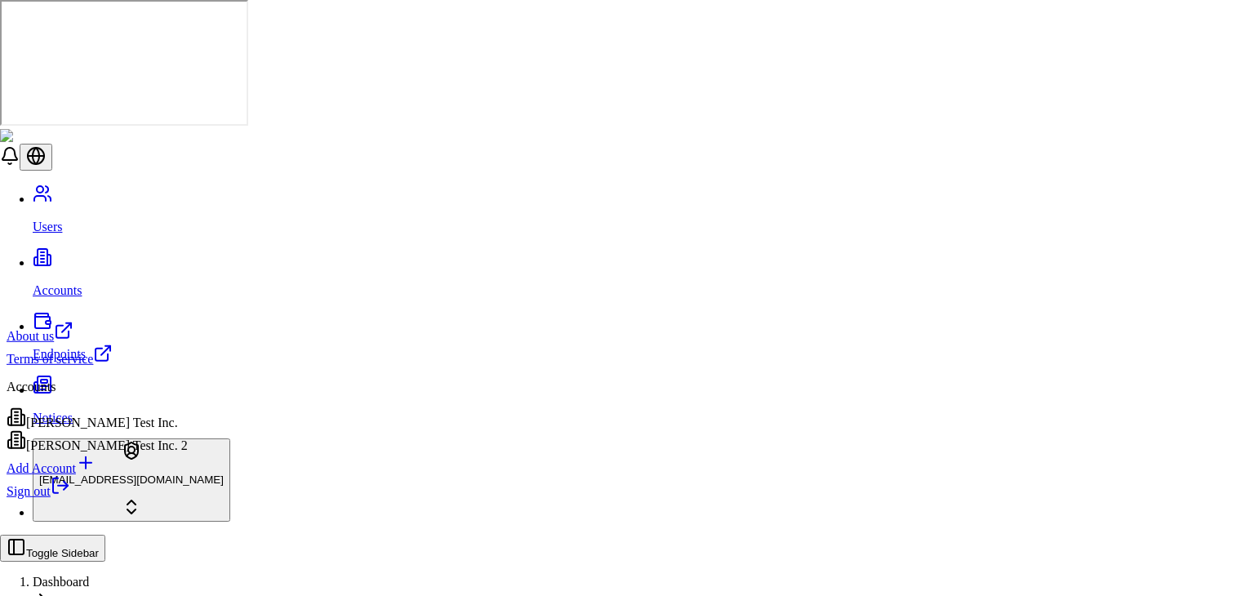
click at [122, 574] on html "Users Accounts Endpoints Notices [EMAIL_ADDRESS][DOMAIN_NAME] Toggle Sidebar Da…" at bounding box center [627, 513] width 1254 height 1026
click at [133, 421] on div "[PERSON_NAME] Test Inc." at bounding box center [97, 418] width 181 height 23
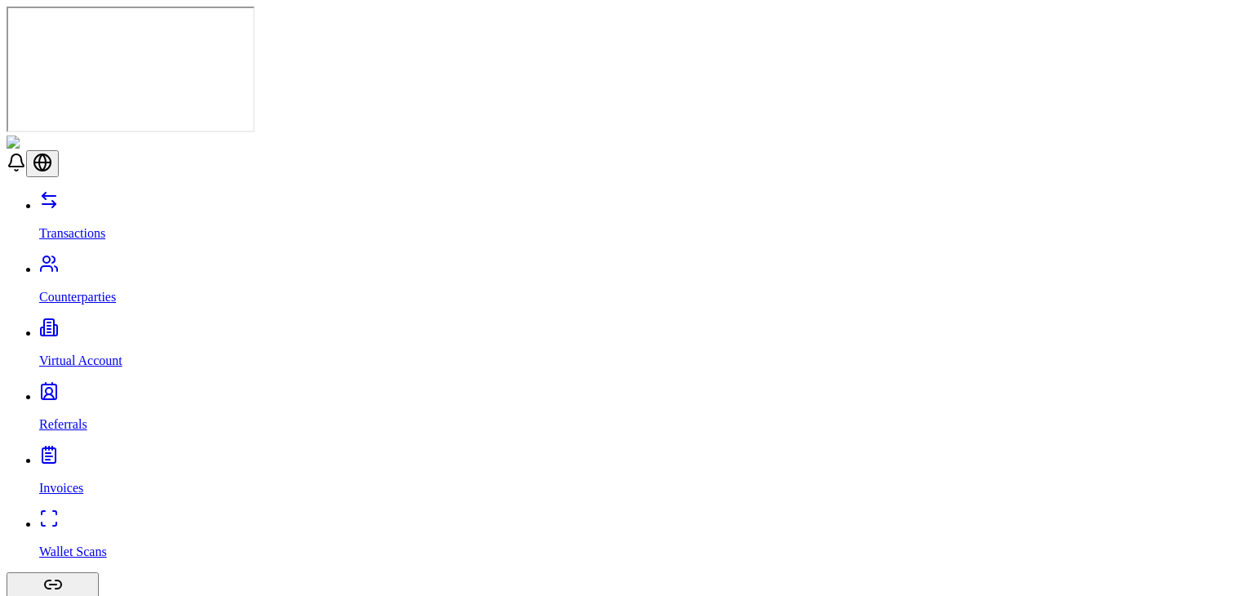
click at [108, 198] on link "Transactions" at bounding box center [643, 219] width 1208 height 42
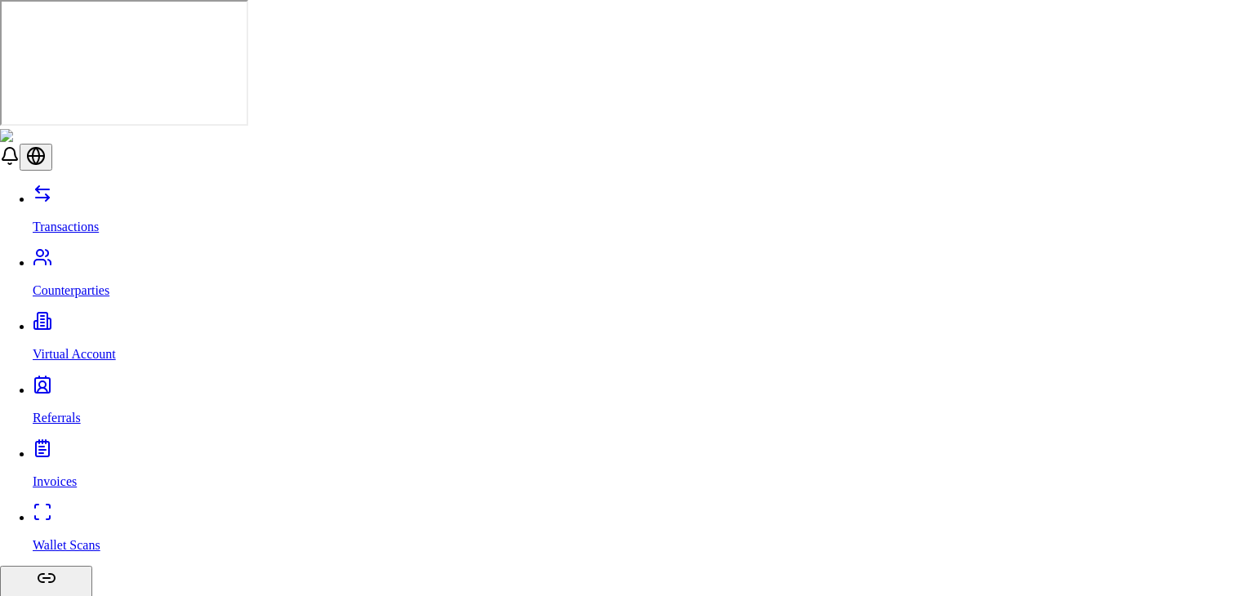
type input "**"
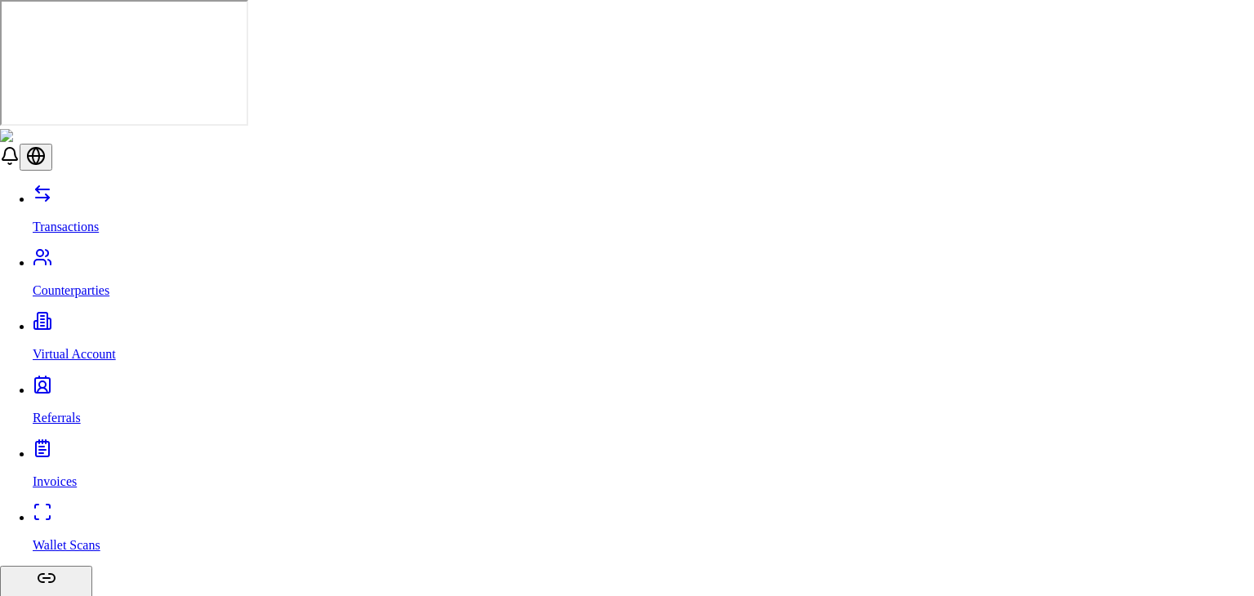
drag, startPoint x: 1104, startPoint y: 559, endPoint x: 985, endPoint y: 543, distance: 119.5
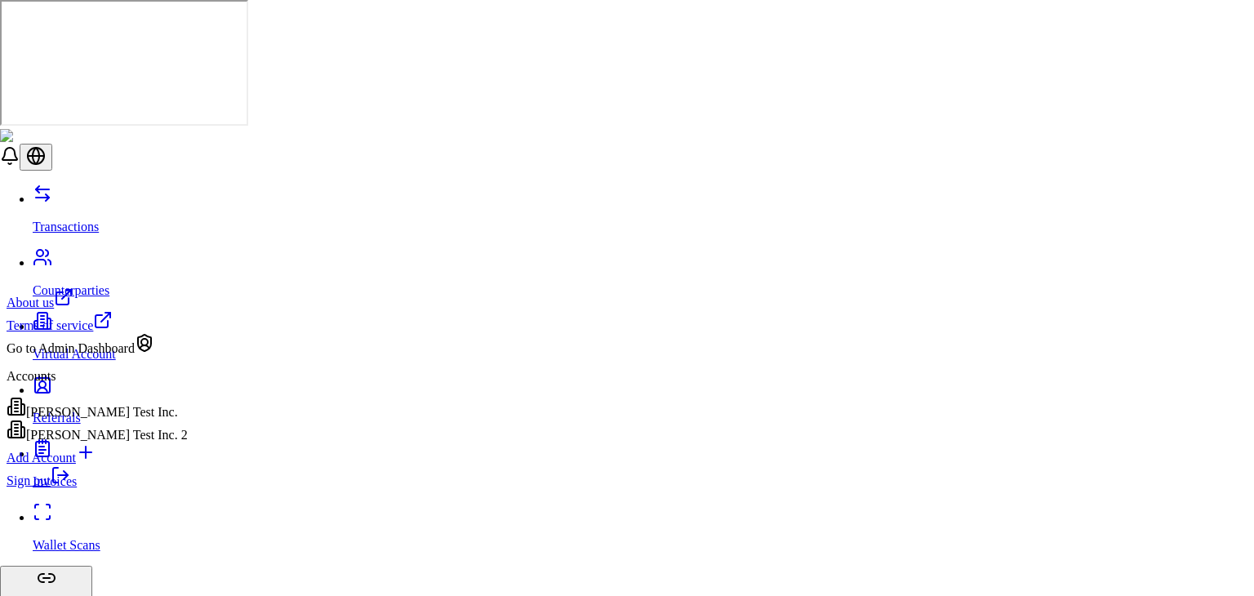
click at [70, 487] on link "Sign out" at bounding box center [39, 481] width 64 height 14
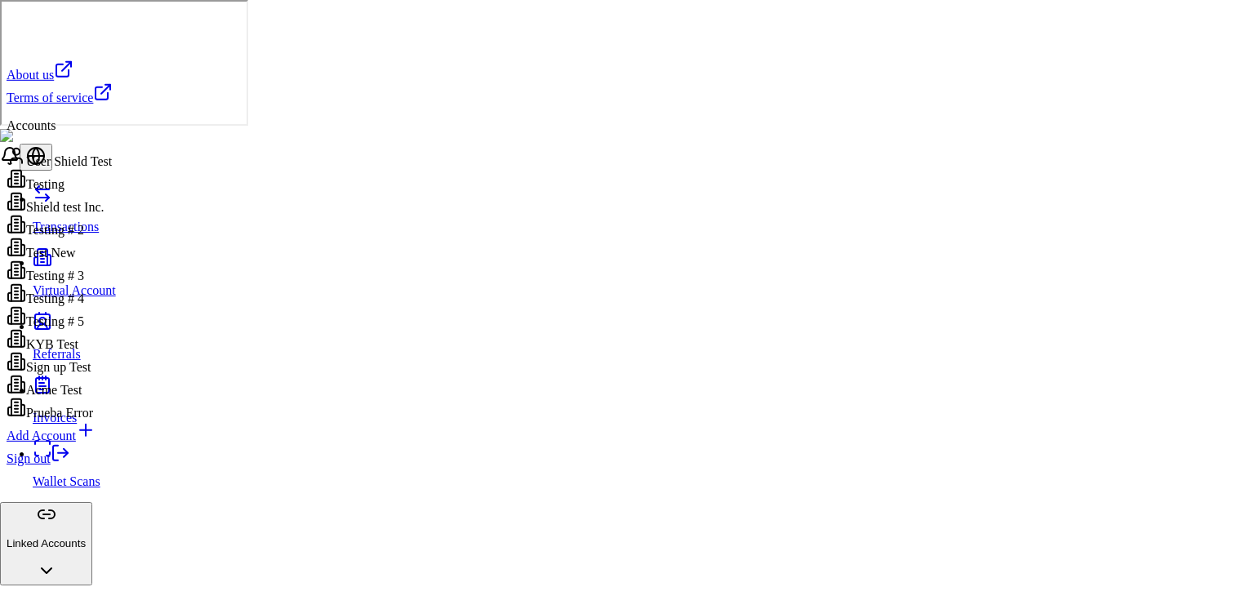
click at [113, 443] on div "Add Account" at bounding box center [60, 431] width 106 height 23
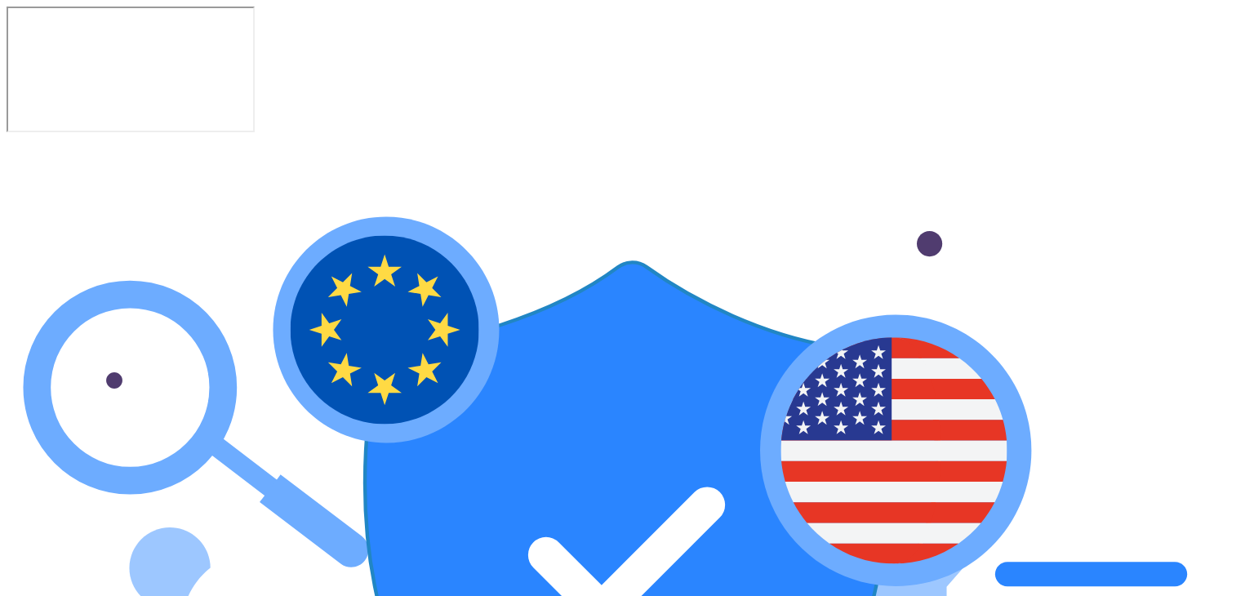
type input "**********"
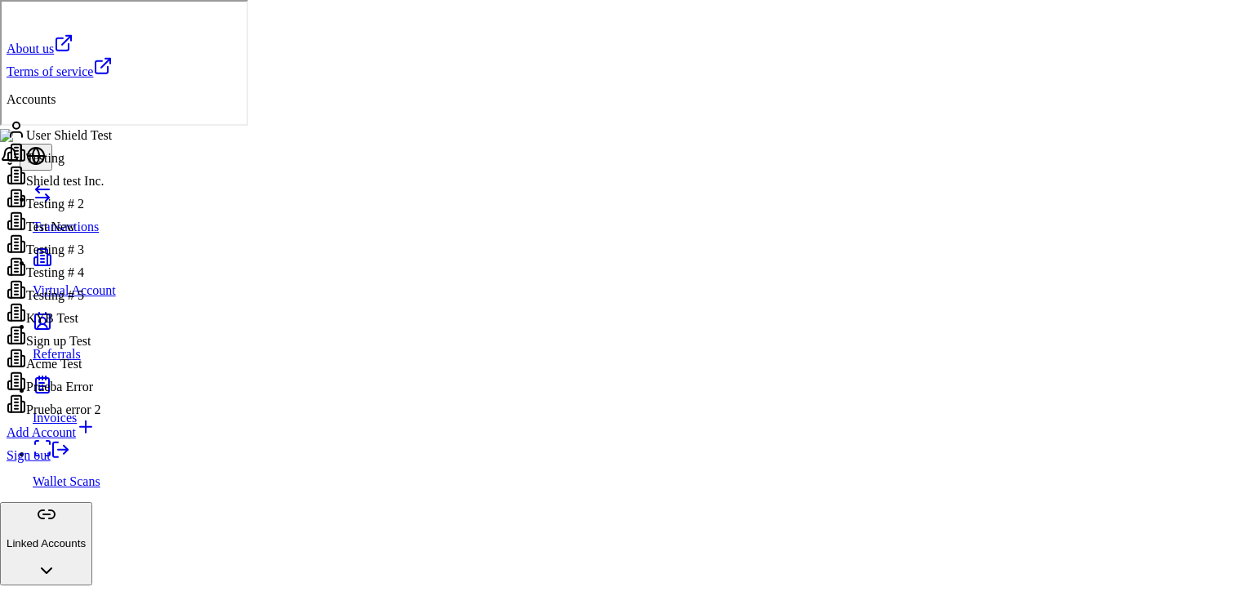
click at [70, 462] on link "Sign out" at bounding box center [39, 455] width 64 height 14
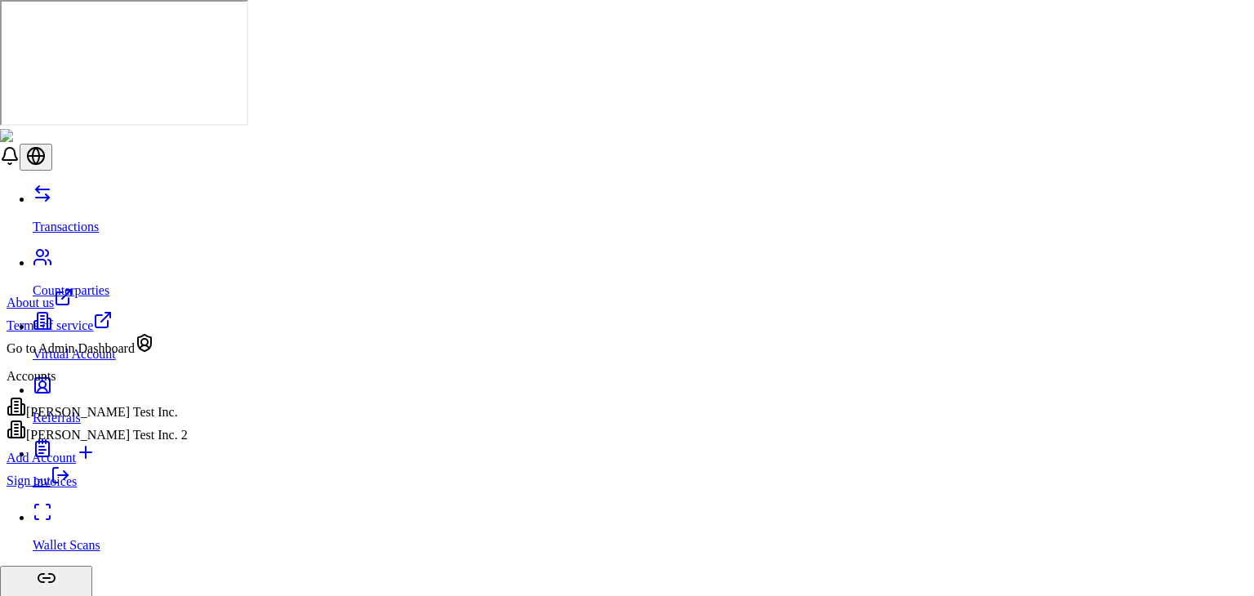
click at [140, 442] on div "[PERSON_NAME] Test Inc. 2" at bounding box center [97, 431] width 181 height 23
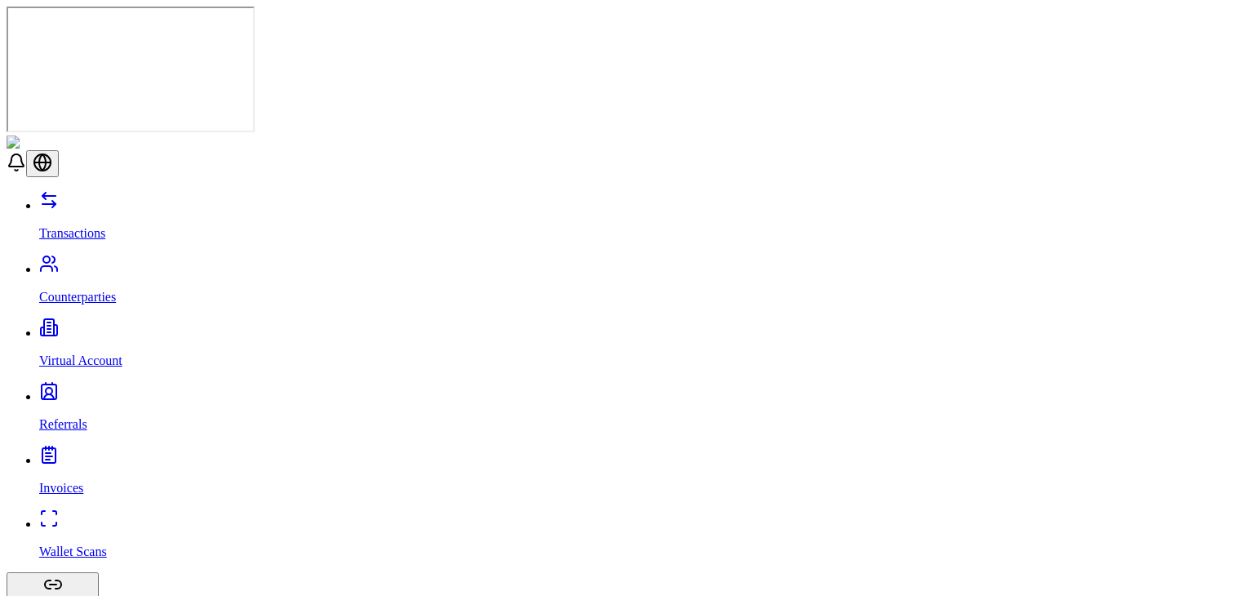
click at [73, 353] on p "Virtual Account" at bounding box center [643, 360] width 1208 height 15
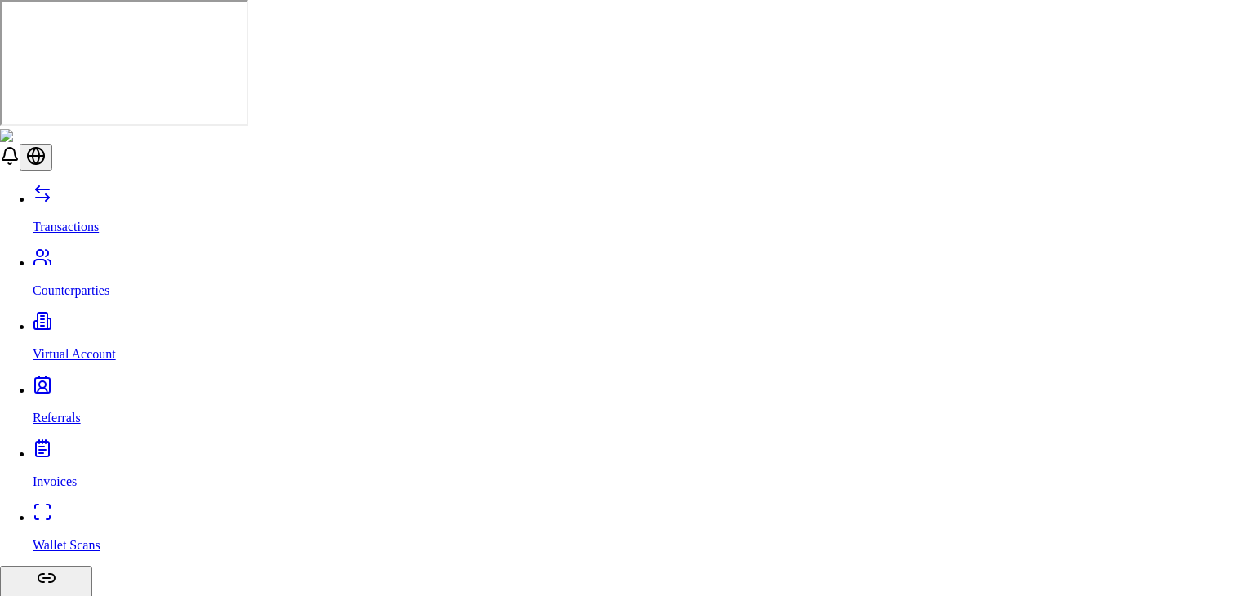
type input "**"
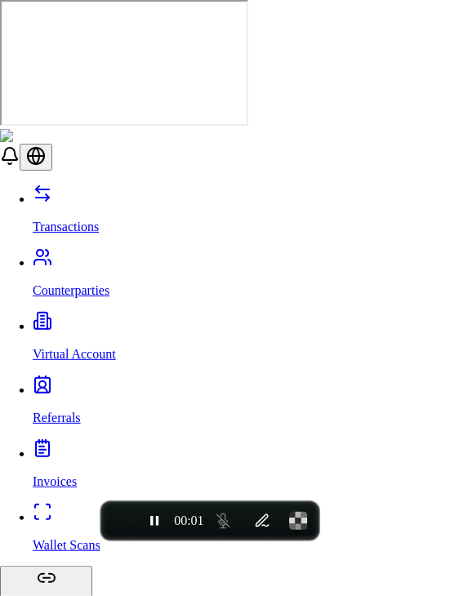
click at [120, 521] on span "End recording" at bounding box center [120, 521] width 0 height 0
